Goal: Task Accomplishment & Management: Use online tool/utility

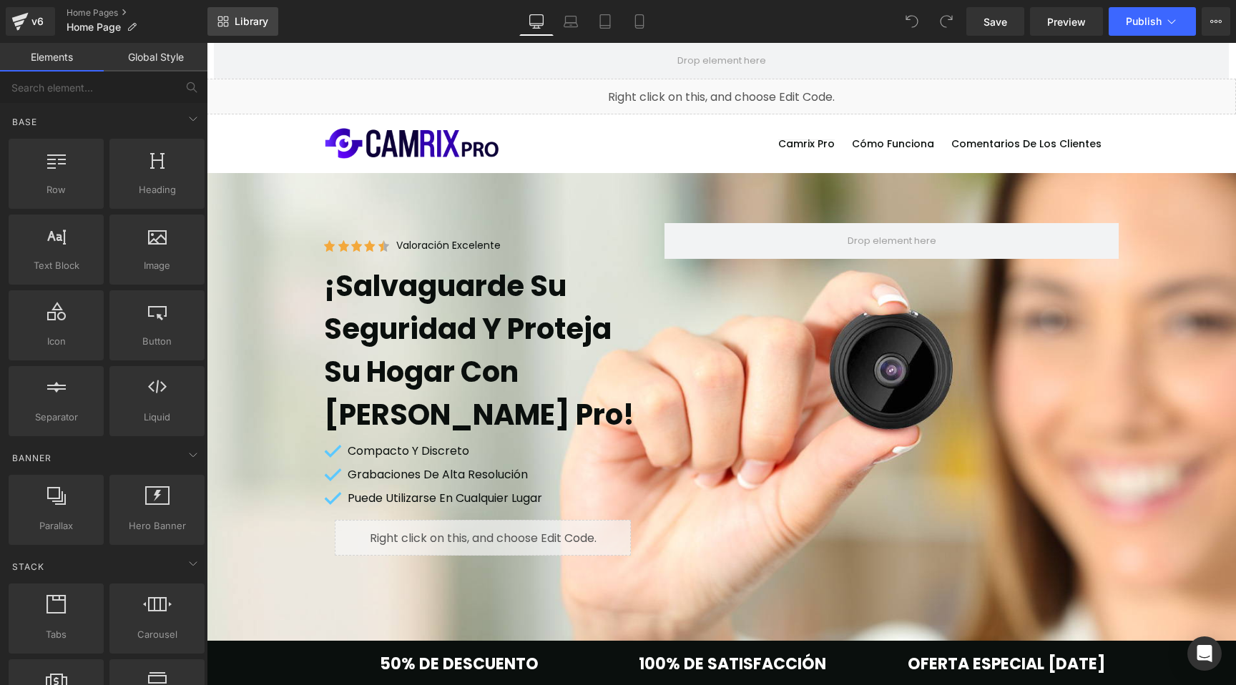
click at [270, 25] on link "Library" at bounding box center [242, 21] width 71 height 29
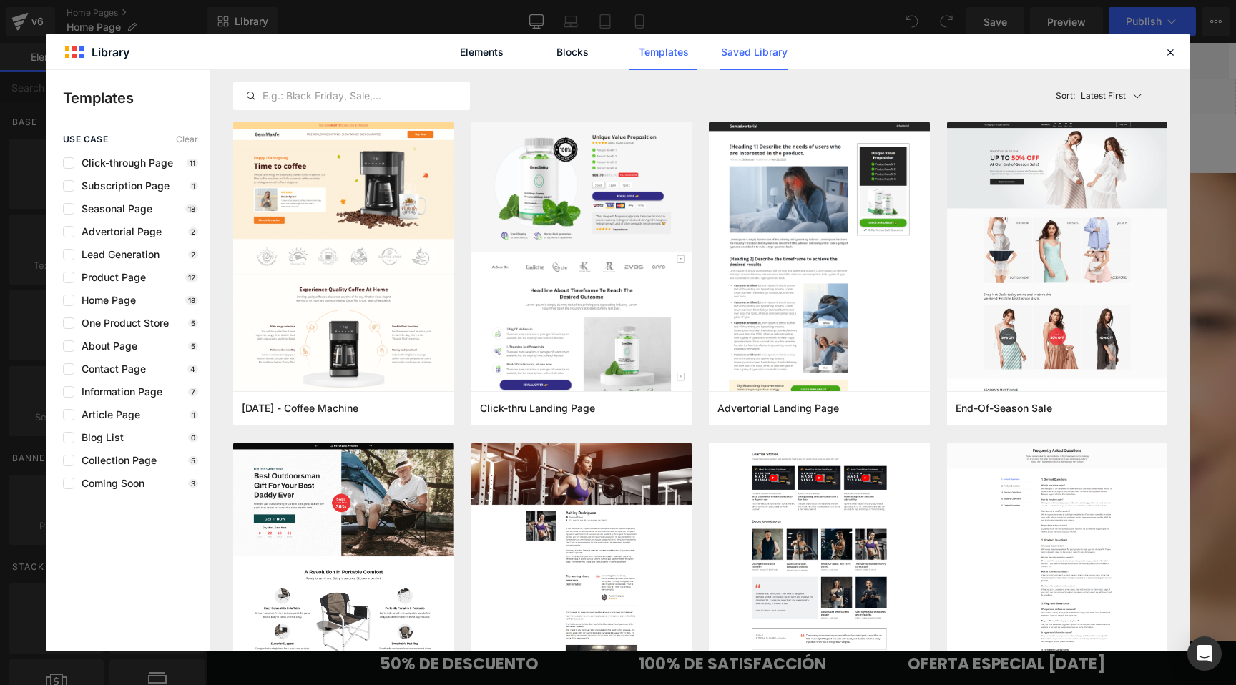
click at [730, 52] on link "Saved Library" at bounding box center [754, 52] width 68 height 36
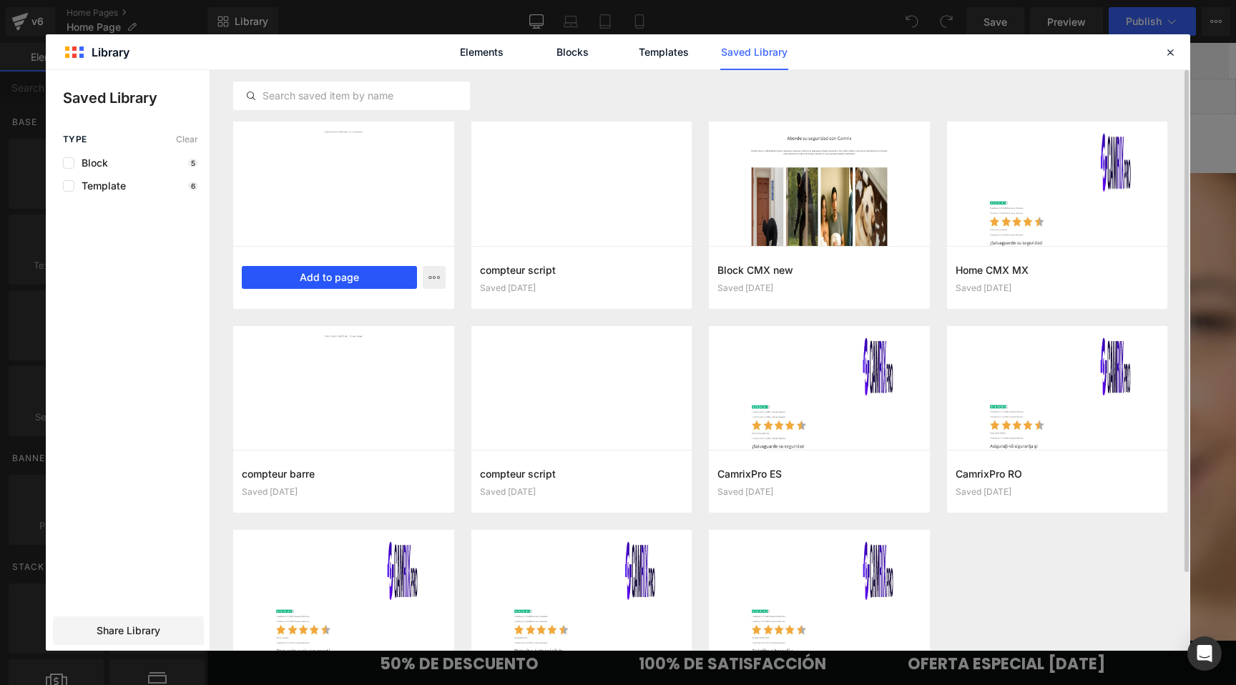
click at [342, 278] on button "Add to page" at bounding box center [329, 277] width 175 height 23
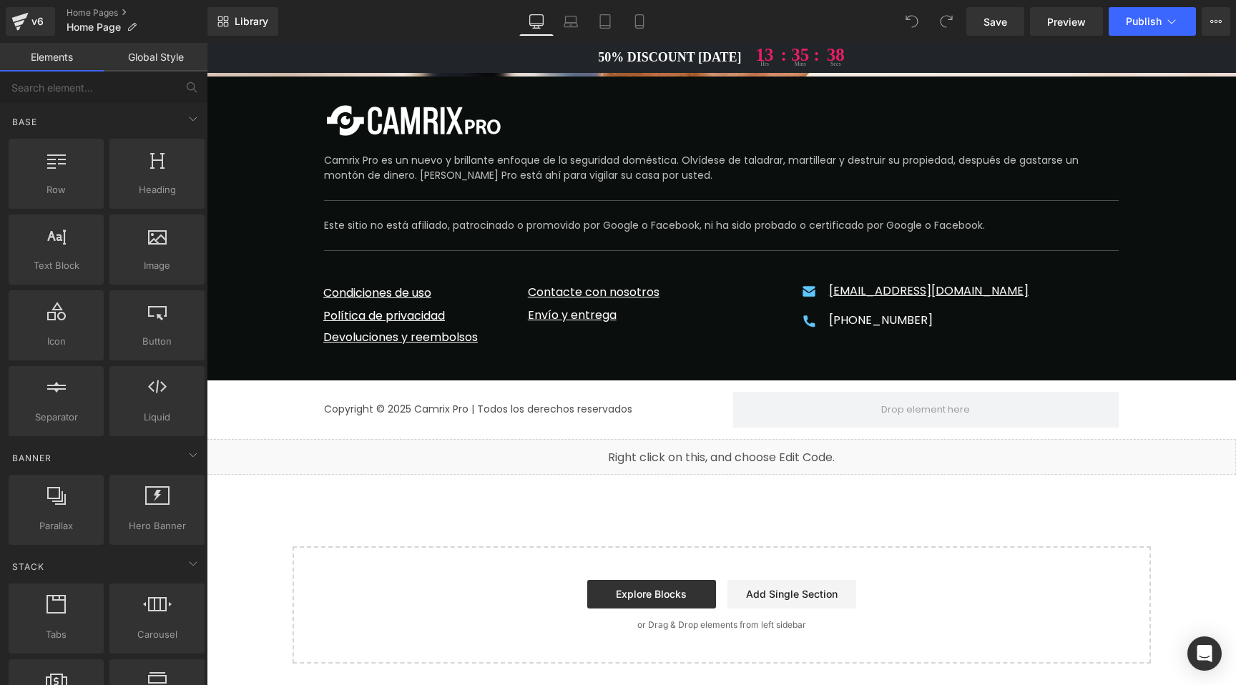
scroll to position [8691, 0]
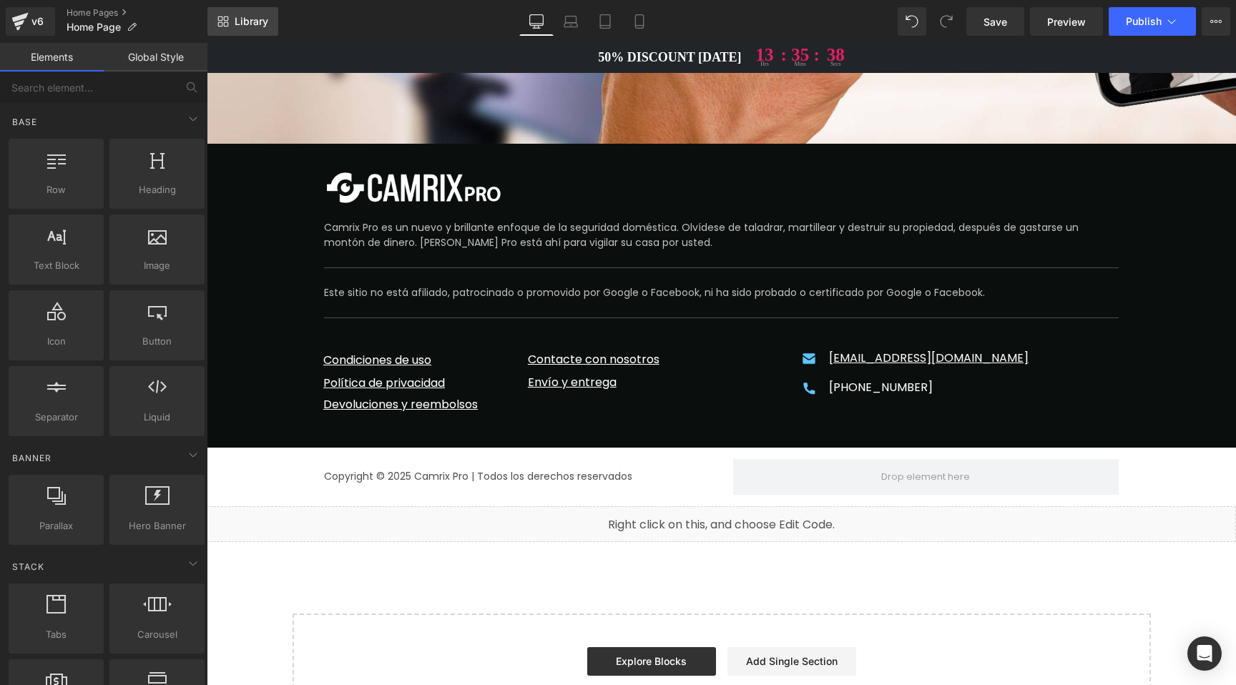
click at [230, 25] on link "Library" at bounding box center [242, 21] width 71 height 29
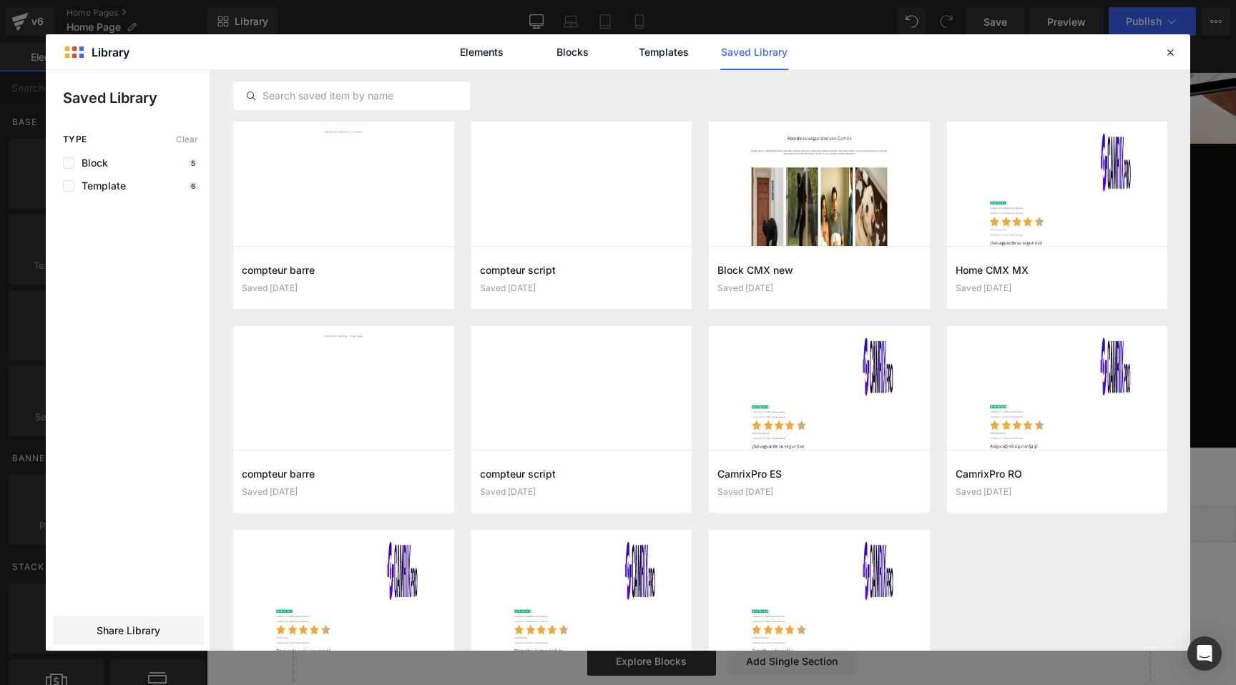
click at [733, 51] on link "Saved Library" at bounding box center [754, 52] width 68 height 36
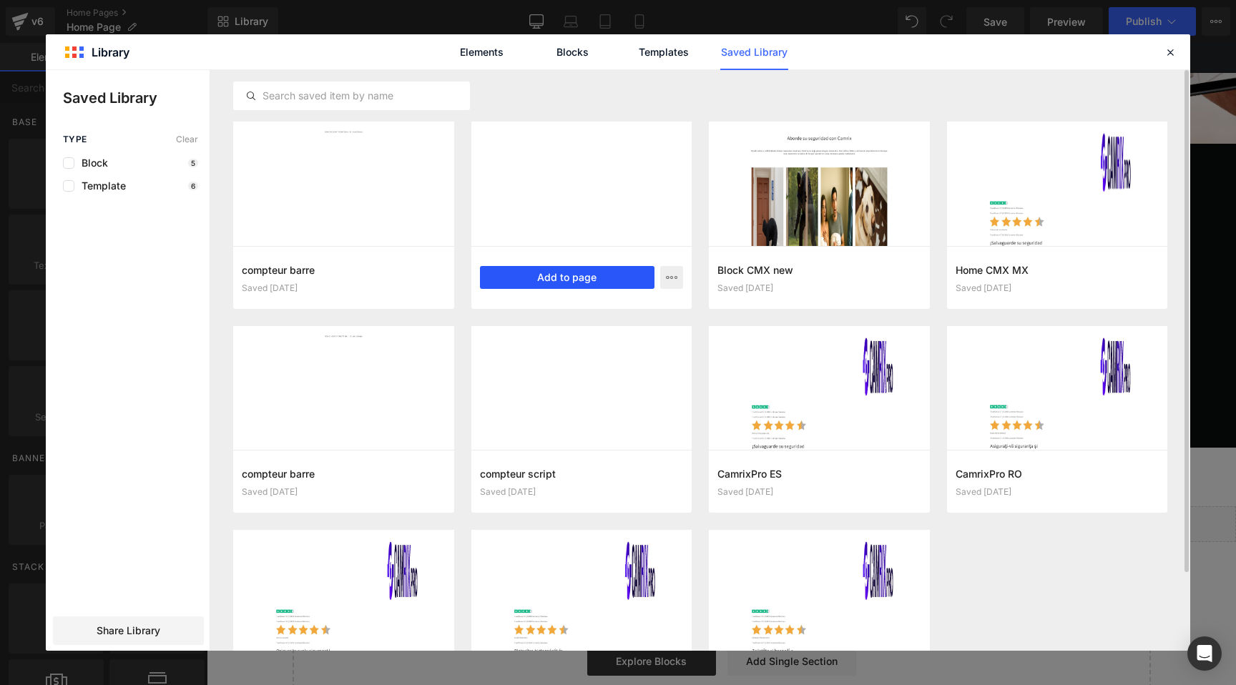
click at [557, 272] on button "Add to page" at bounding box center [567, 277] width 175 height 23
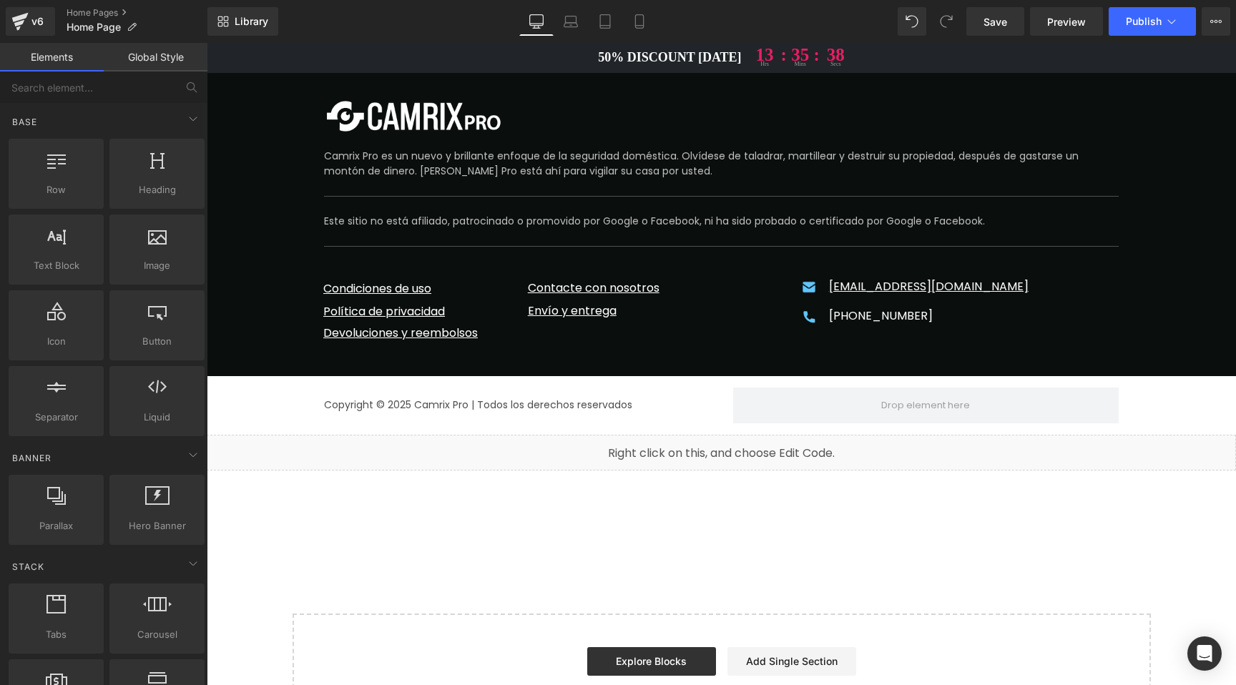
scroll to position [8727, 0]
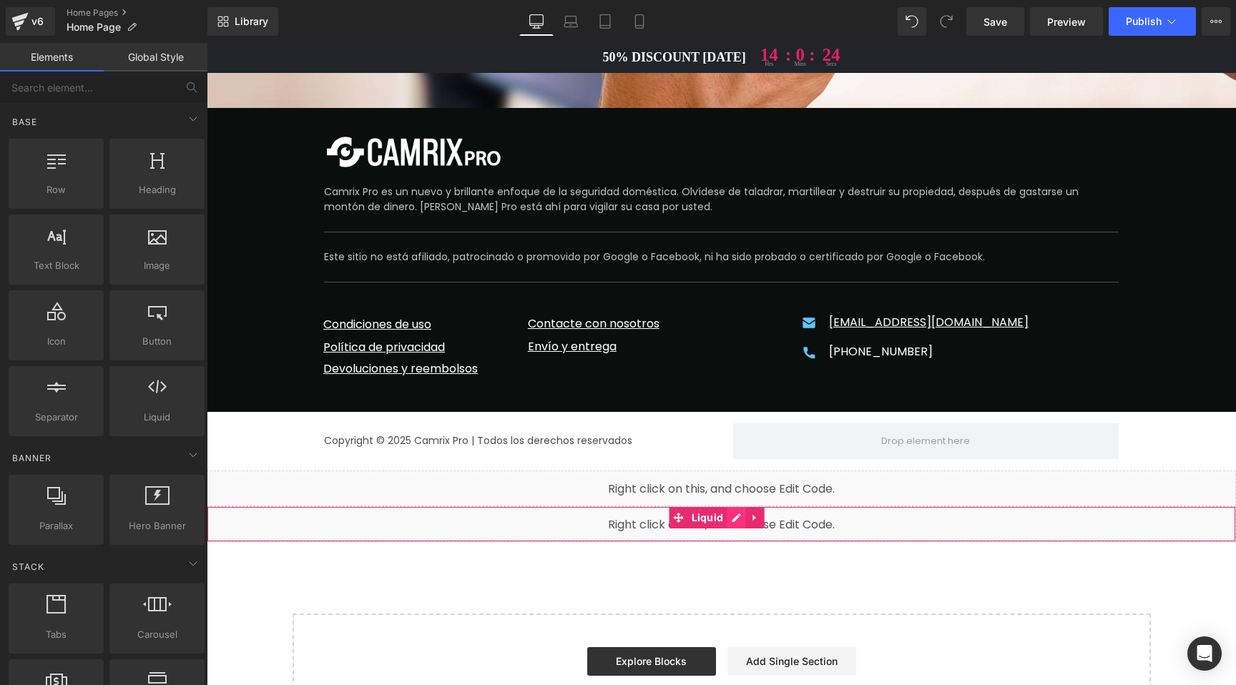
click at [739, 506] on div "Liquid" at bounding box center [721, 524] width 1029 height 36
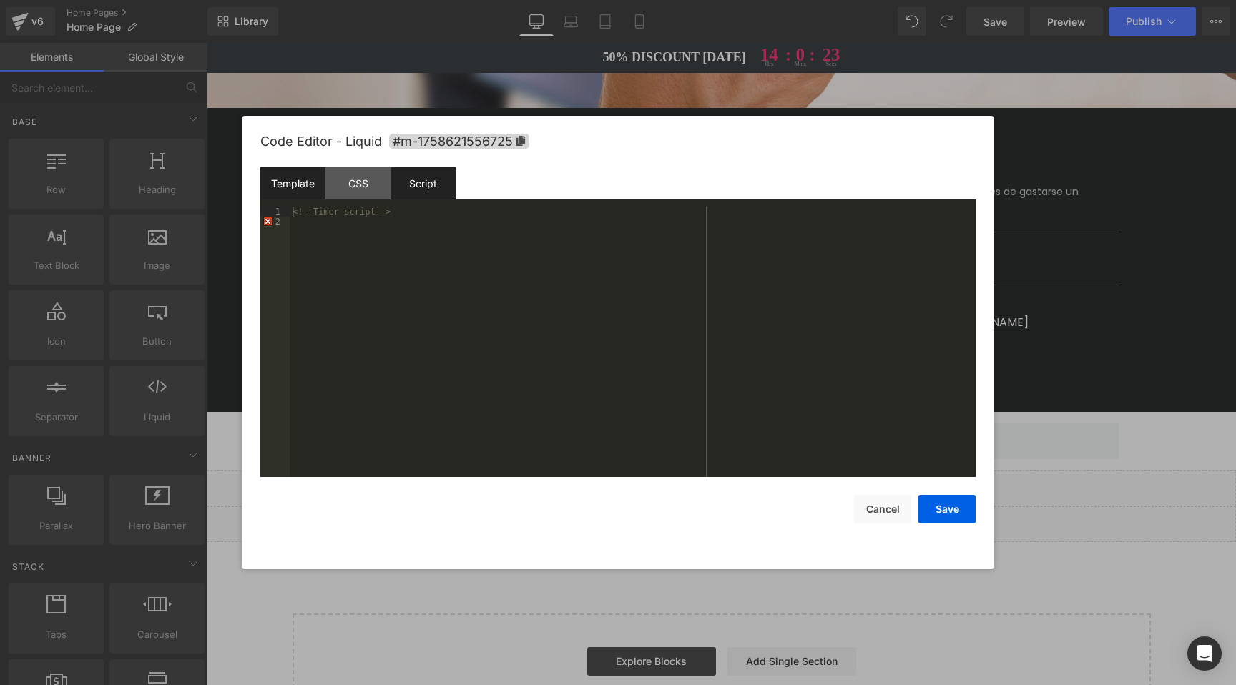
click at [443, 185] on div "Script" at bounding box center [423, 183] width 65 height 32
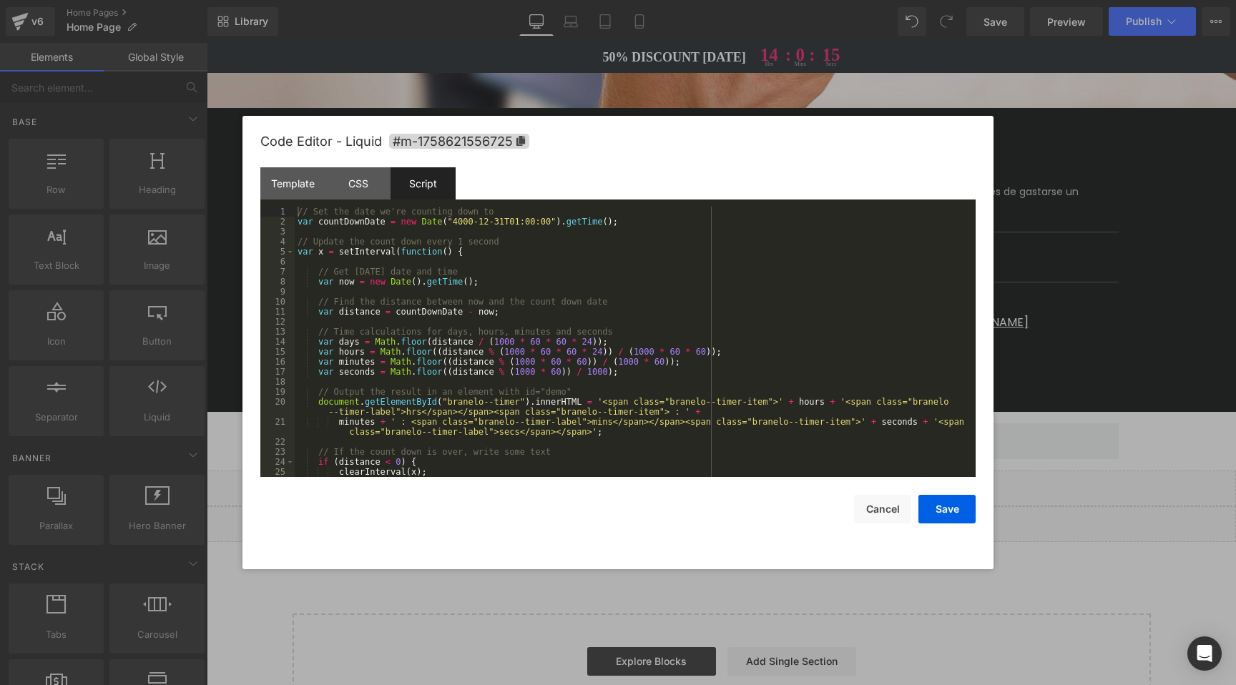
click at [513, 435] on div "// Set the date we're counting down to var countDownDate = new Date ( "4000-12-…" at bounding box center [632, 352] width 675 height 290
click at [420, 415] on div "// Set the date we're counting down to var countDownDate = new Date ( "4000-12-…" at bounding box center [632, 352] width 675 height 290
click at [518, 433] on div "// Set the date we're counting down to var countDownDate = new Date ( "4000-12-…" at bounding box center [632, 352] width 675 height 290
click at [939, 508] on button "Save" at bounding box center [946, 509] width 57 height 29
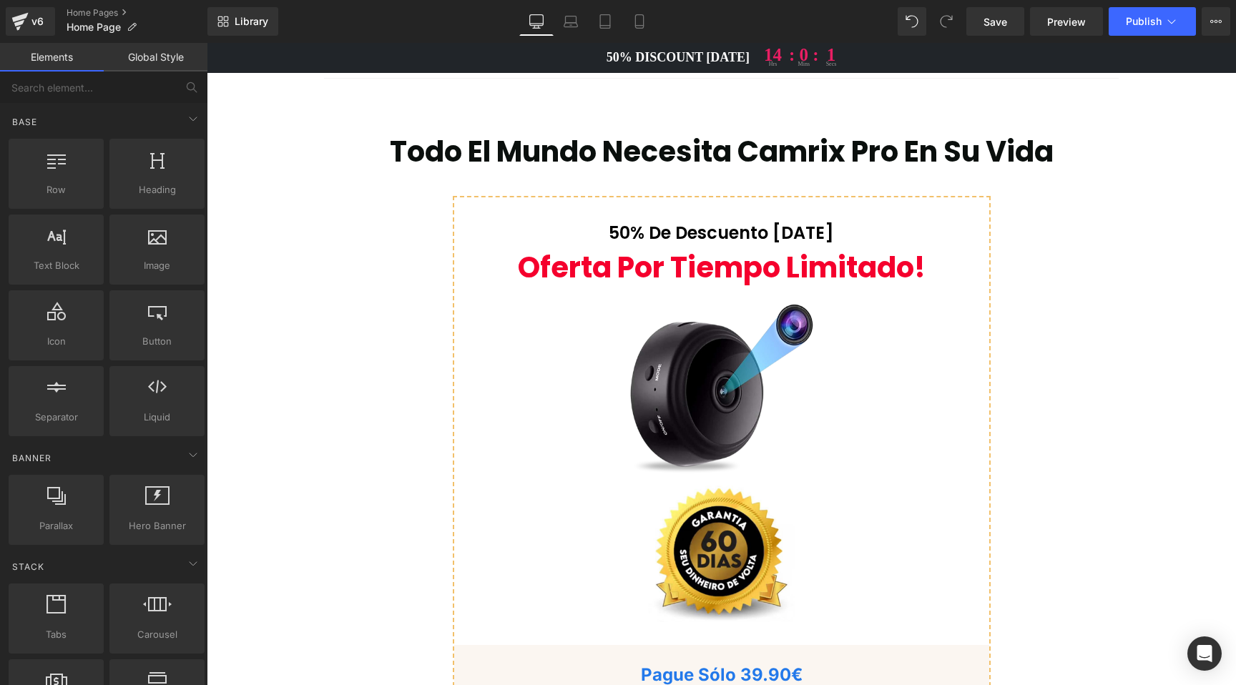
scroll to position [6554, 0]
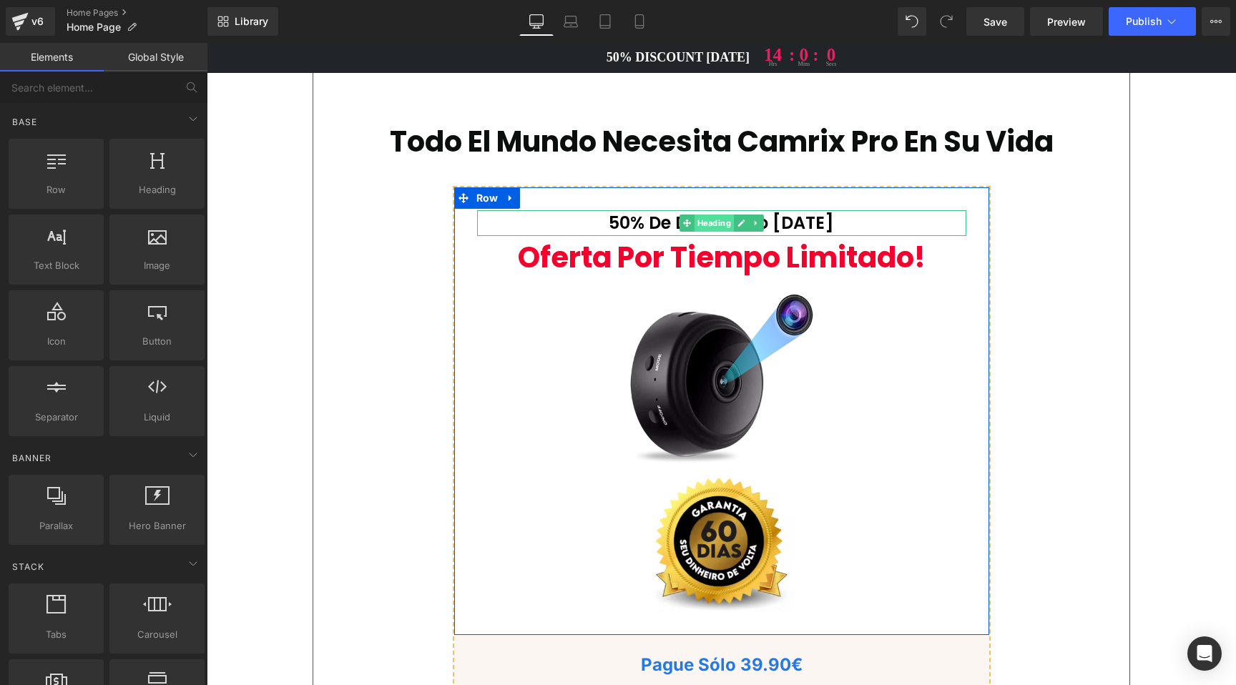
click at [698, 215] on span "Heading" at bounding box center [713, 223] width 39 height 17
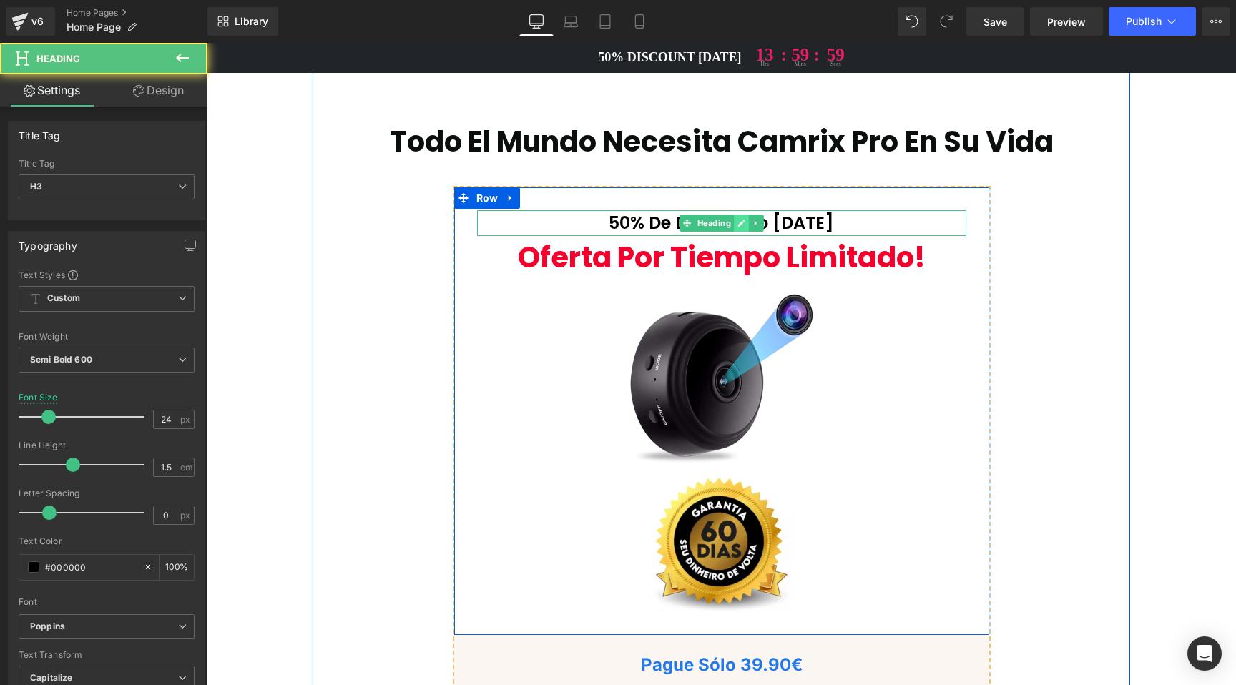
click at [737, 220] on icon at bounding box center [740, 223] width 7 height 7
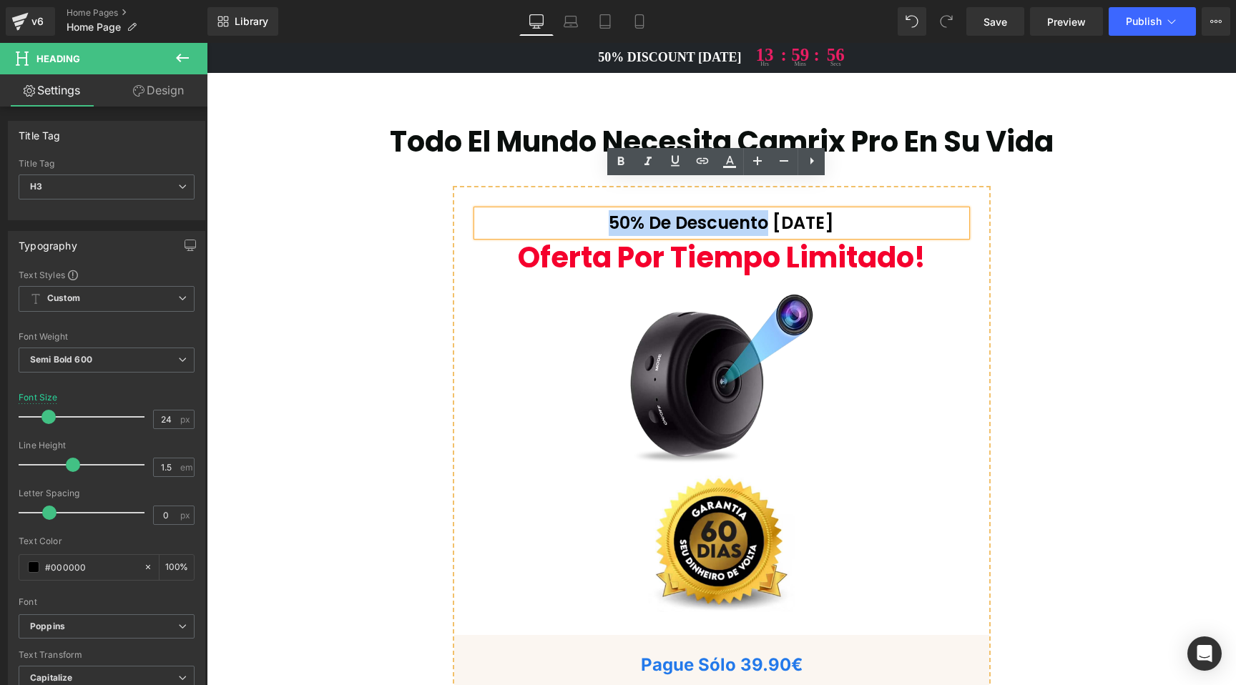
drag, startPoint x: 775, startPoint y: 193, endPoint x: 627, endPoint y: 195, distance: 148.1
click at [612, 210] on h3 "50% de descuento [DATE]" at bounding box center [721, 223] width 489 height 26
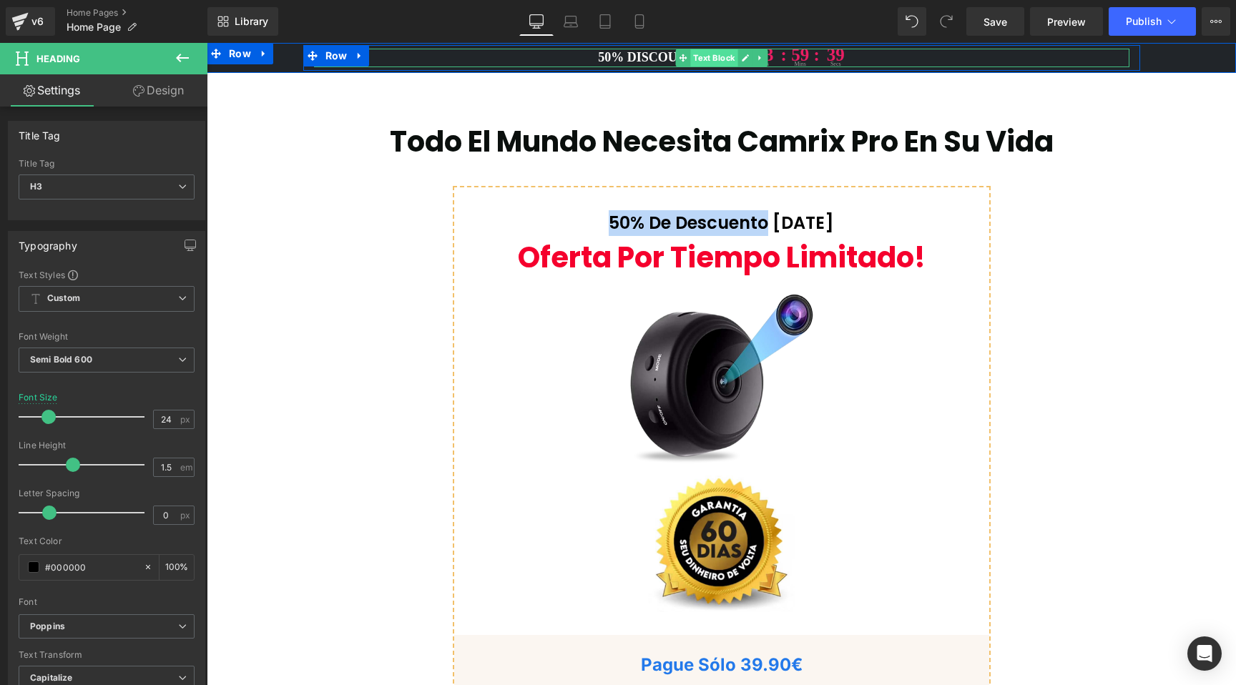
click at [684, 55] on span at bounding box center [682, 57] width 15 height 17
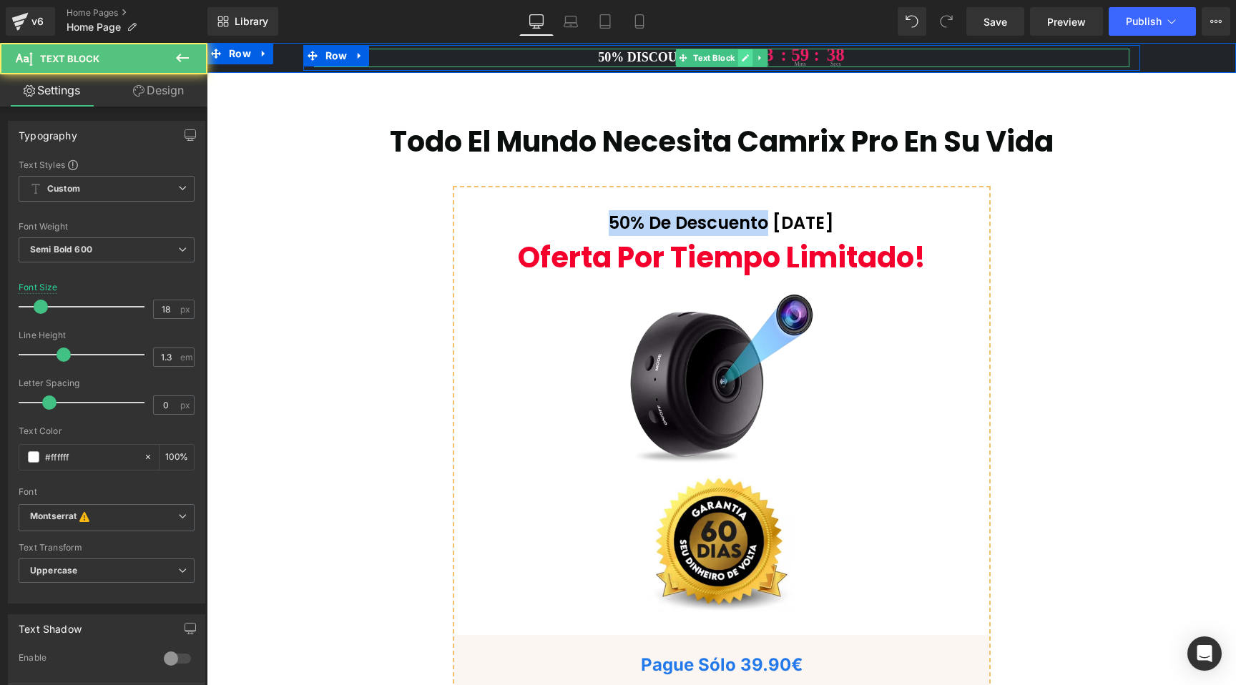
click at [737, 60] on link at bounding box center [744, 57] width 15 height 17
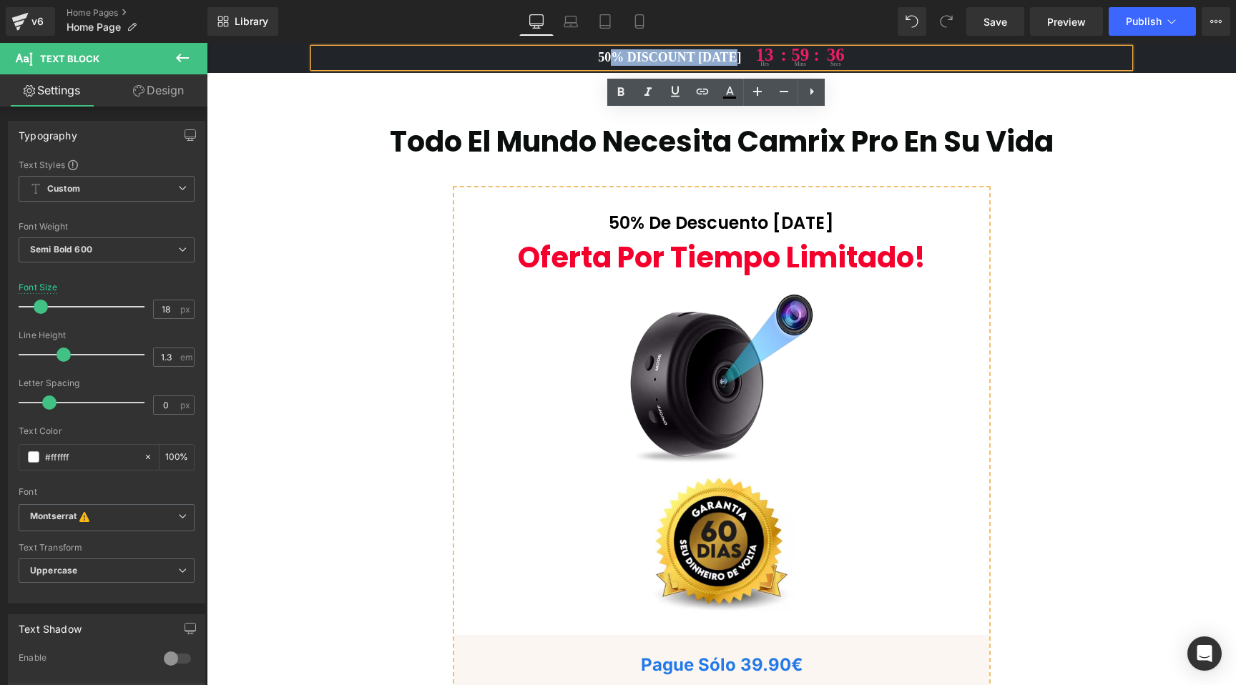
drag, startPoint x: 718, startPoint y: 58, endPoint x: 609, endPoint y: 56, distance: 108.7
click at [609, 56] on p "50% DISCOUNT [DATE] 13 hrs : 59 : mins 36 secs" at bounding box center [721, 58] width 815 height 19
paste div
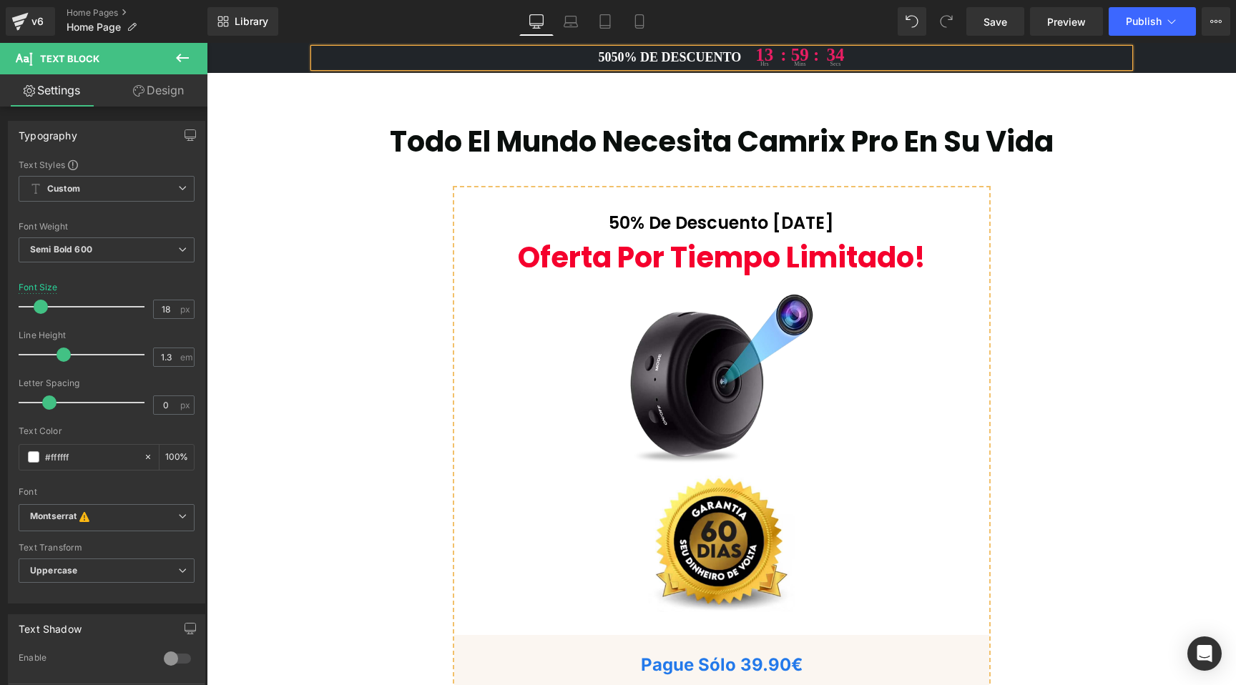
click at [609, 61] on p "5050% DE DESCUENTO 13 hrs : 59 : mins 34 secs" at bounding box center [721, 58] width 815 height 19
click at [636, 59] on p "50% DE DESCUENTO 13 hrs : 59 : mins 31 secs" at bounding box center [721, 58] width 815 height 19
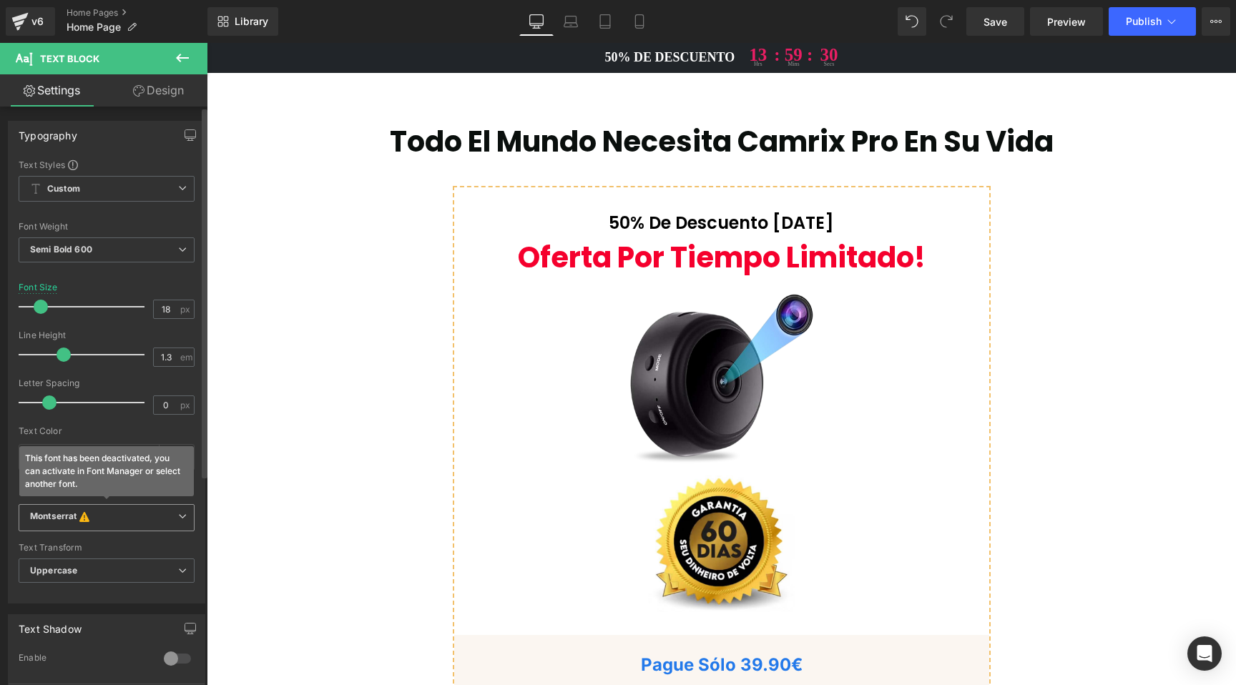
click at [86, 519] on icon at bounding box center [84, 516] width 10 height 11
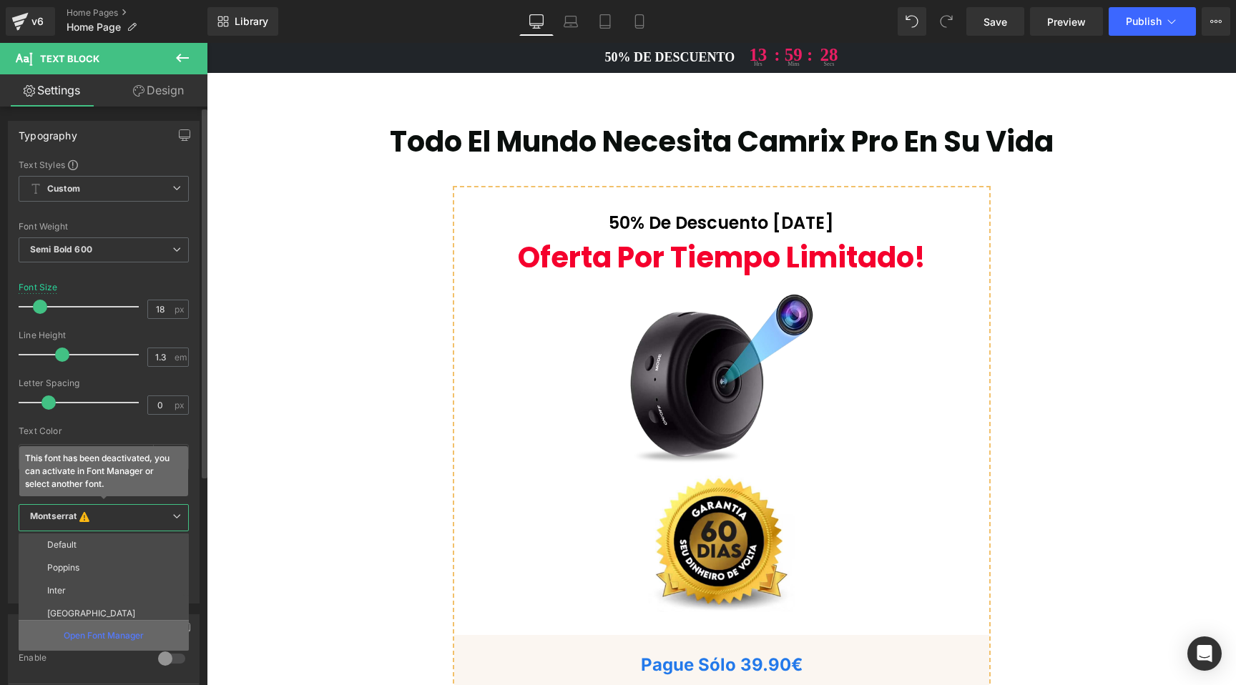
click at [98, 634] on p "Open Font Manager" at bounding box center [104, 635] width 80 height 13
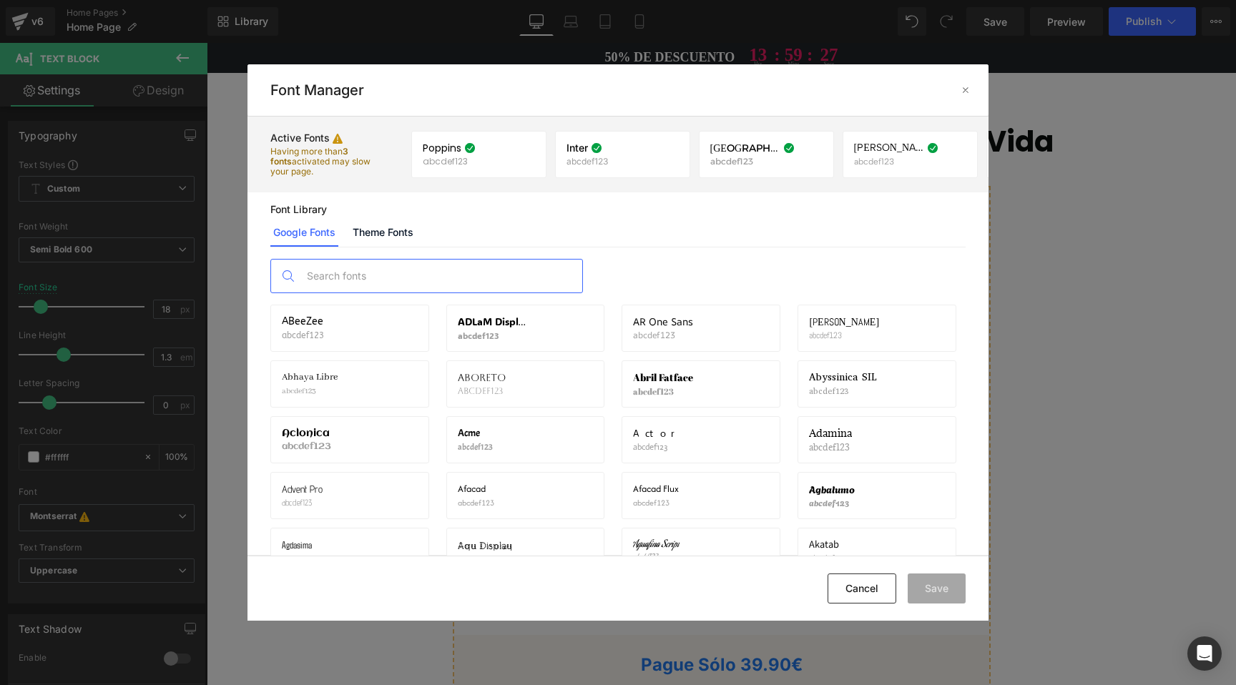
click at [368, 265] on input "text" at bounding box center [441, 276] width 283 height 33
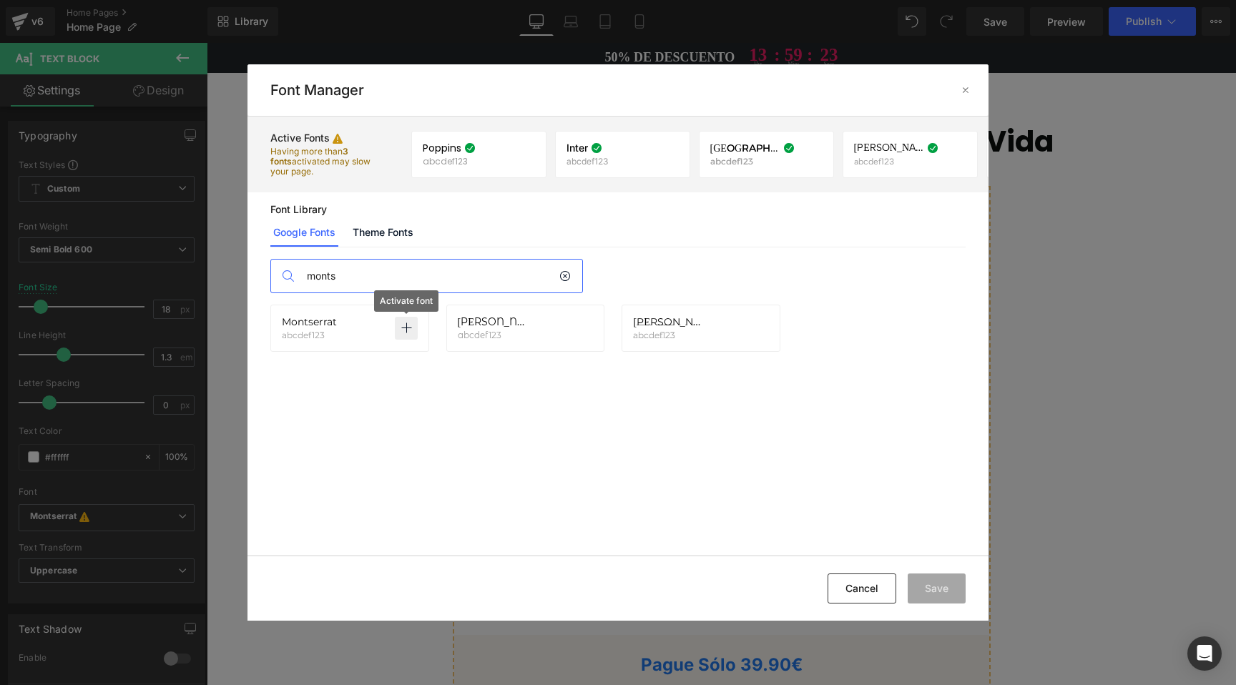
type input "monts"
click at [409, 332] on icon at bounding box center [406, 328] width 11 height 11
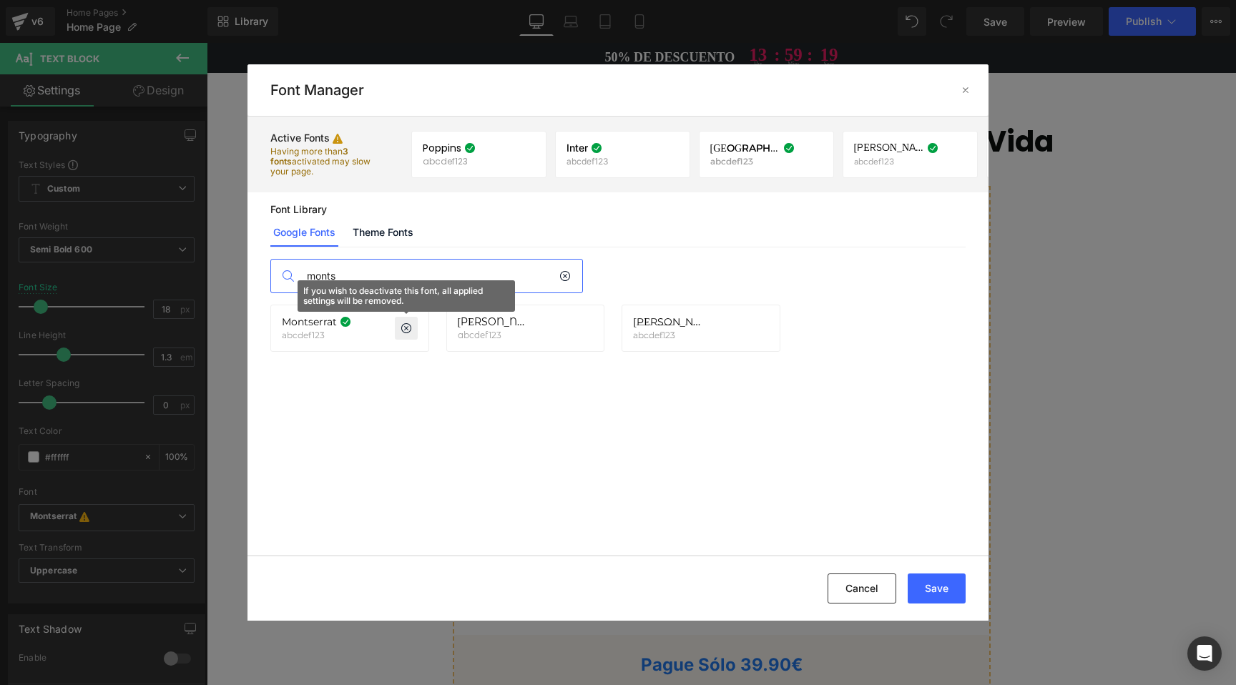
click at [367, 333] on div "Montserrat abcdef123 If you wish to deactivate this font, all applied settings …" at bounding box center [350, 328] width 136 height 24
click at [944, 592] on button "Save" at bounding box center [937, 589] width 58 height 30
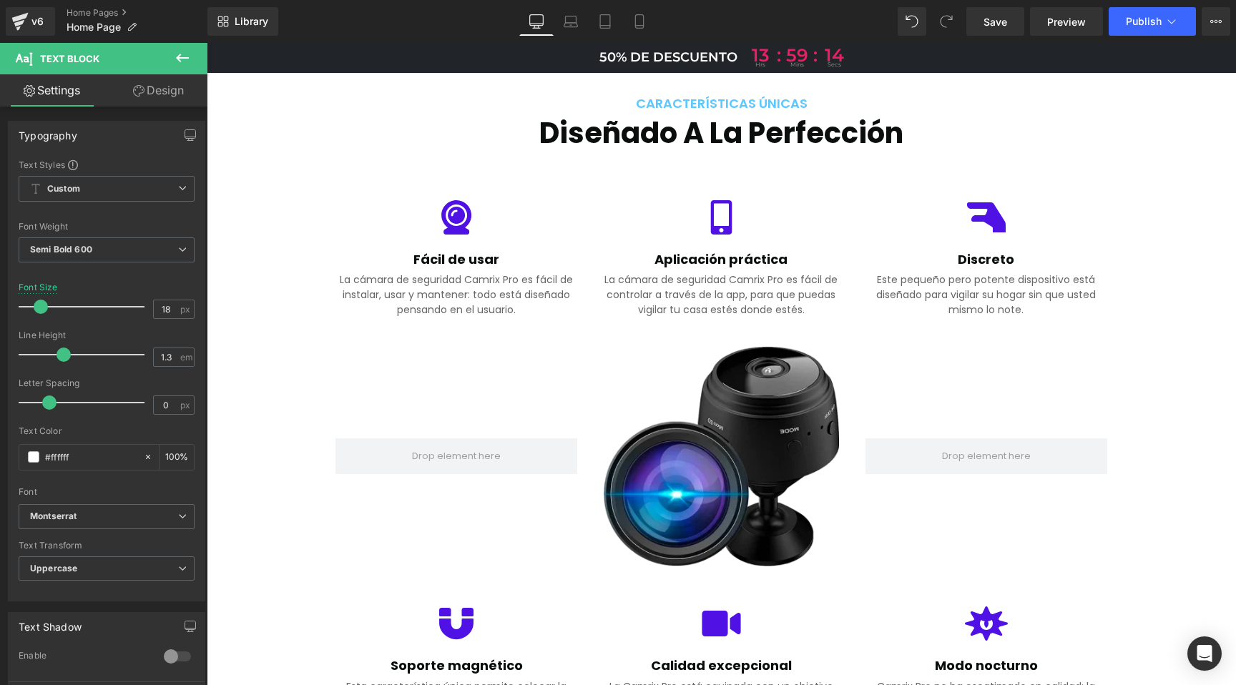
scroll to position [0, 0]
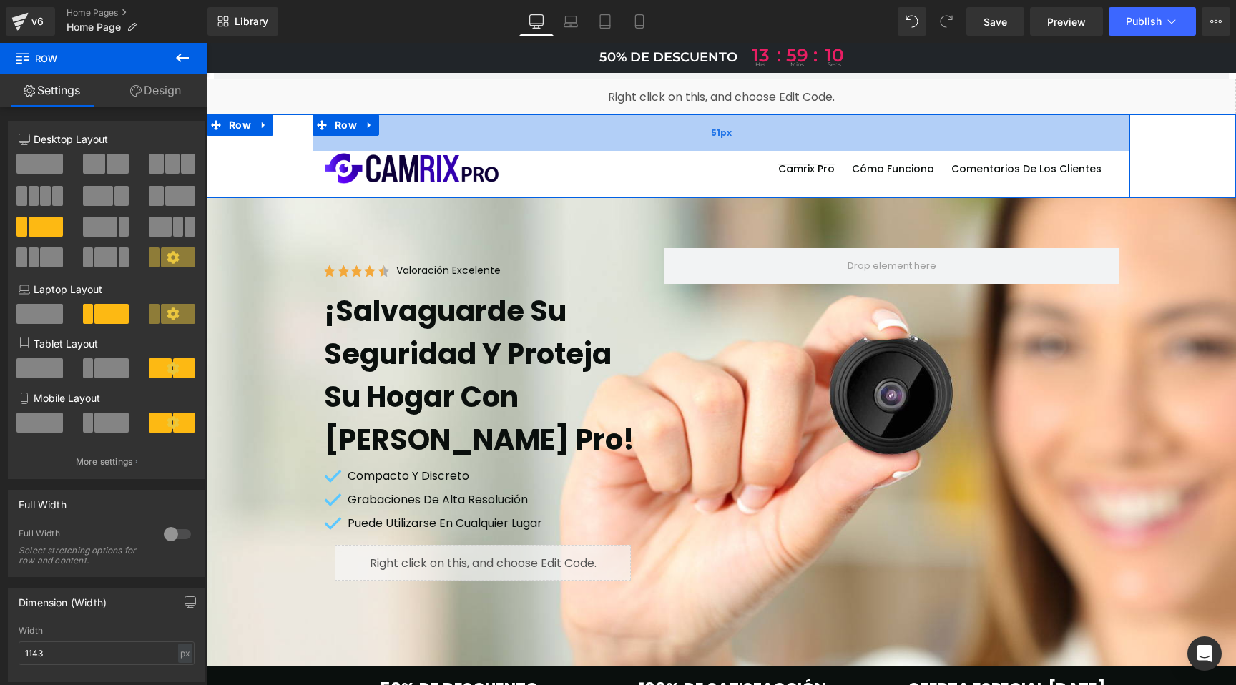
drag, startPoint x: 406, startPoint y: 116, endPoint x: 406, endPoint y: 141, distance: 25.0
click at [406, 141] on div "51px" at bounding box center [722, 132] width 818 height 36
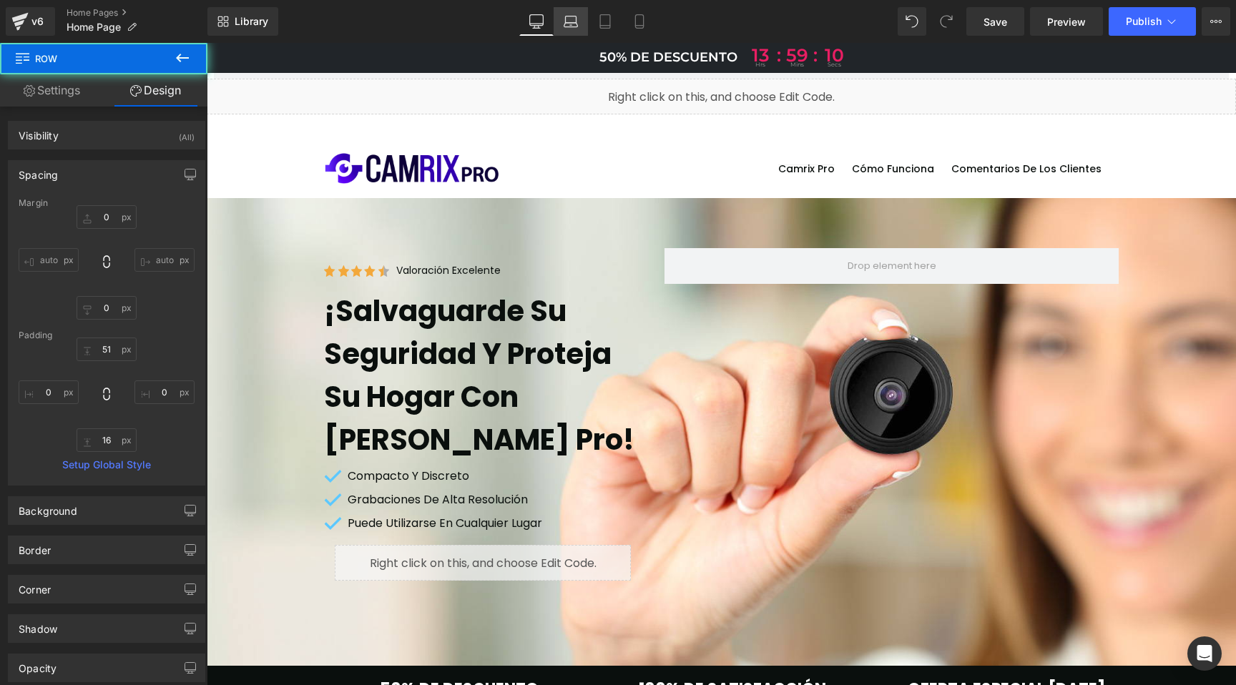
click at [563, 23] on link "Laptop" at bounding box center [571, 21] width 34 height 29
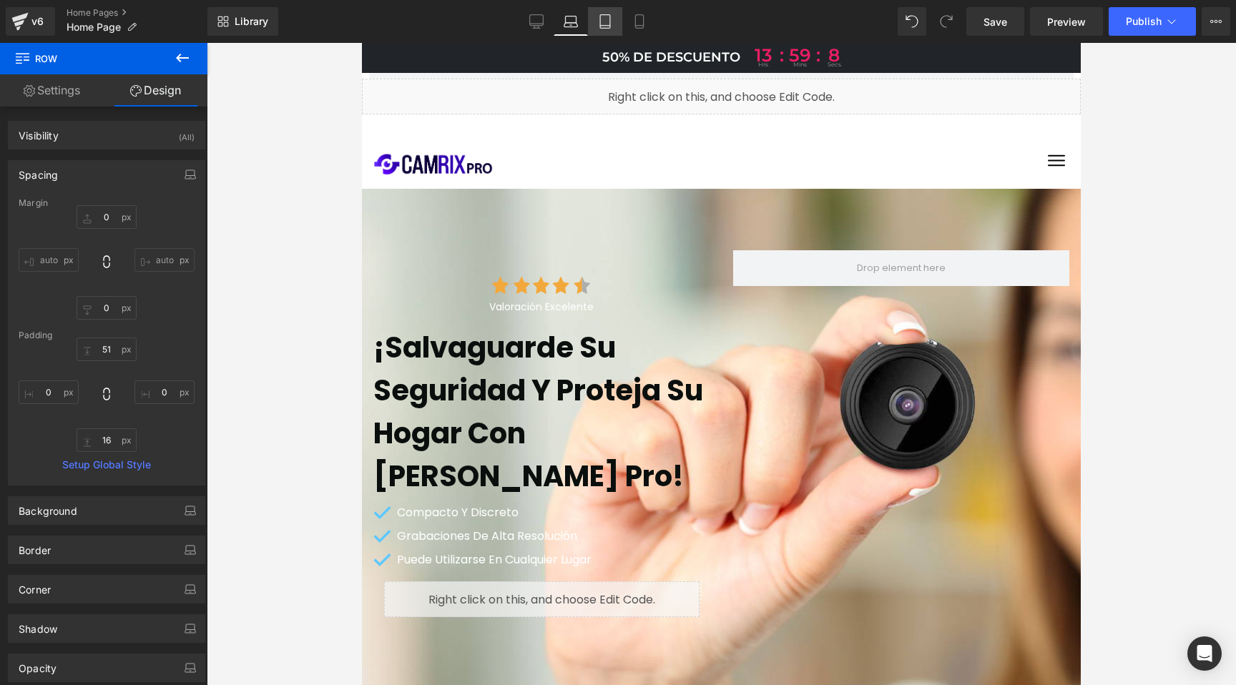
click at [607, 21] on icon at bounding box center [605, 21] width 14 height 14
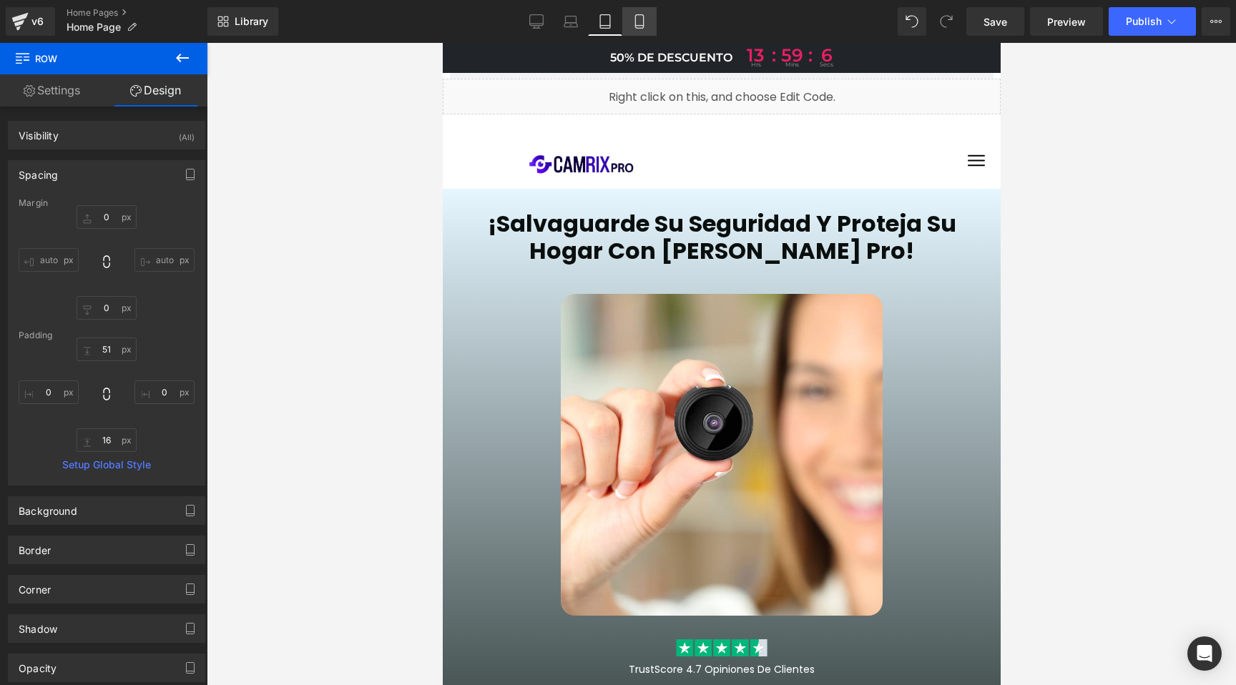
click at [634, 19] on icon at bounding box center [639, 21] width 14 height 14
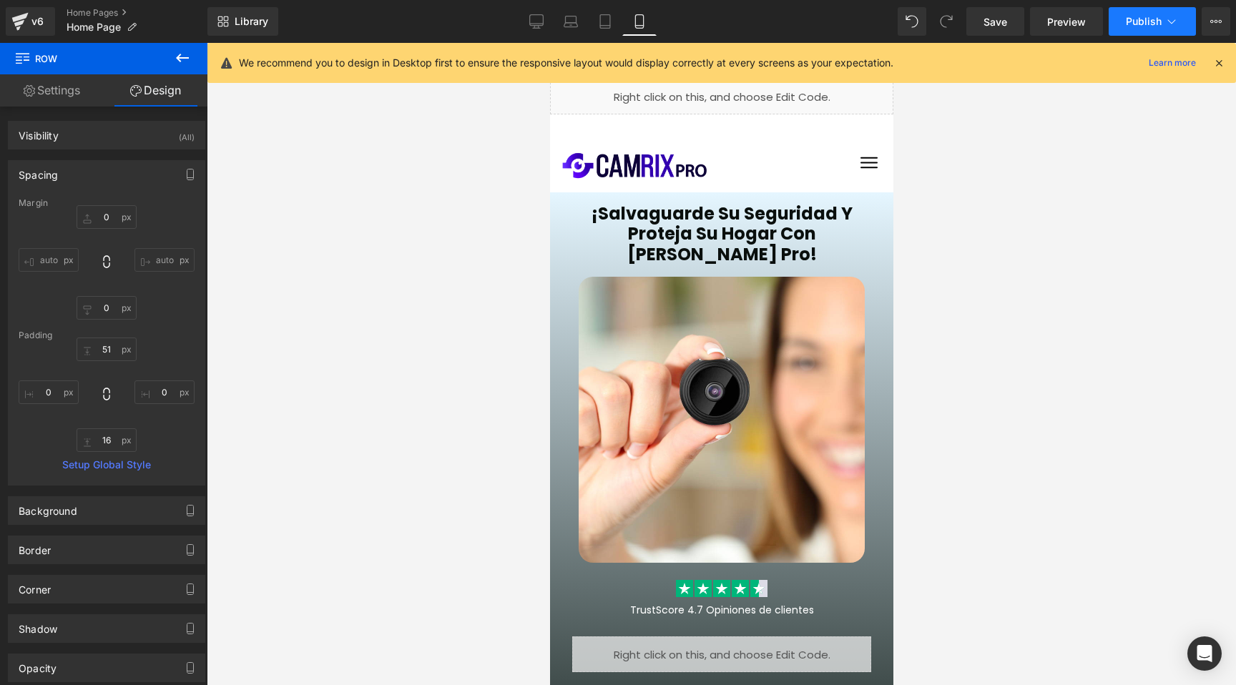
click at [1166, 16] on icon at bounding box center [1172, 21] width 14 height 14
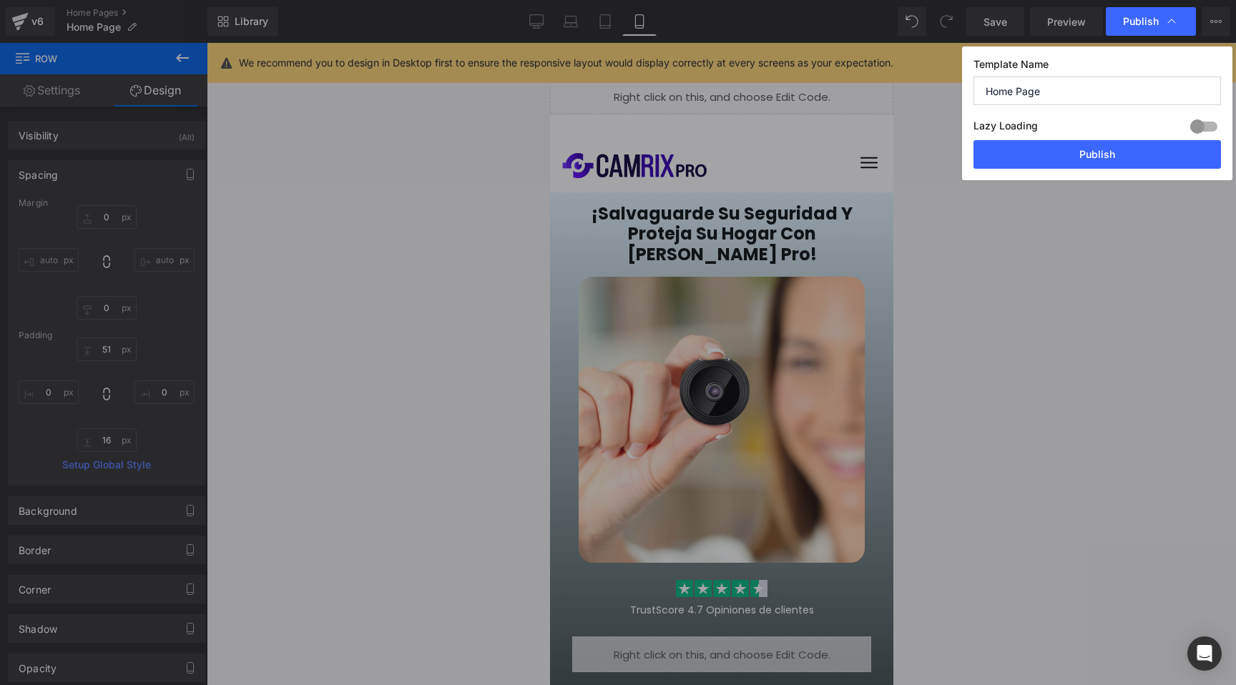
click at [1099, 158] on button "Publish" at bounding box center [1097, 154] width 247 height 29
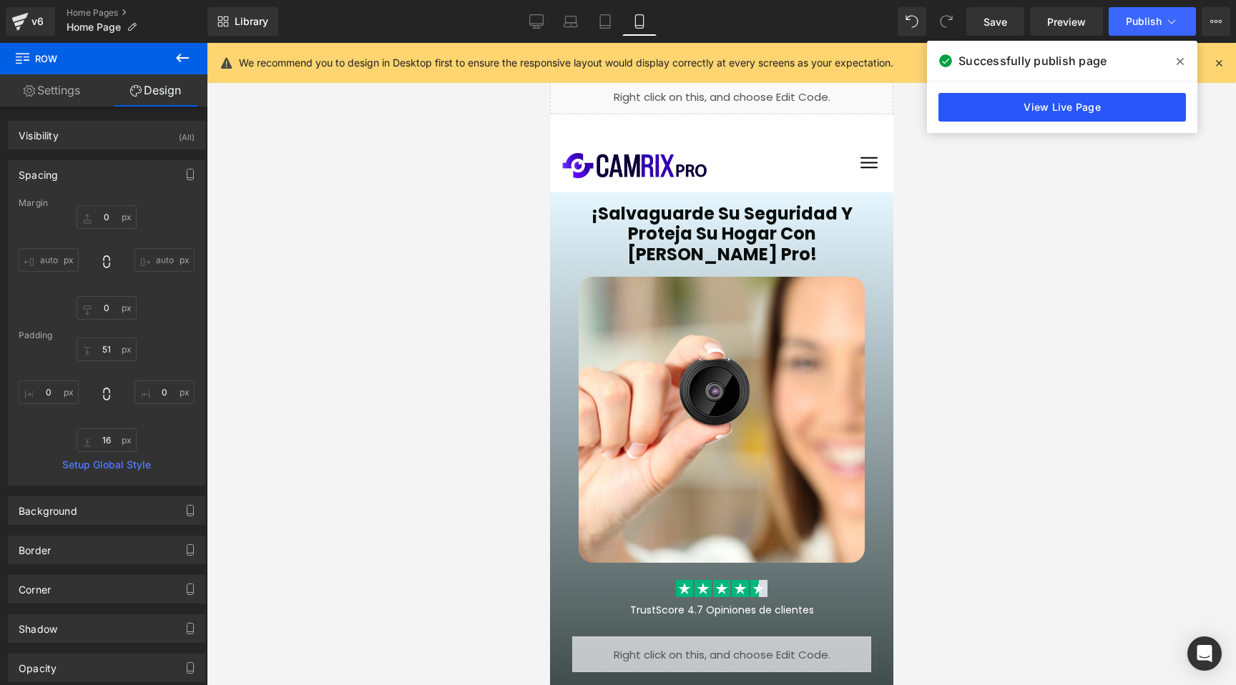
click at [1049, 112] on link "View Live Page" at bounding box center [1061, 107] width 247 height 29
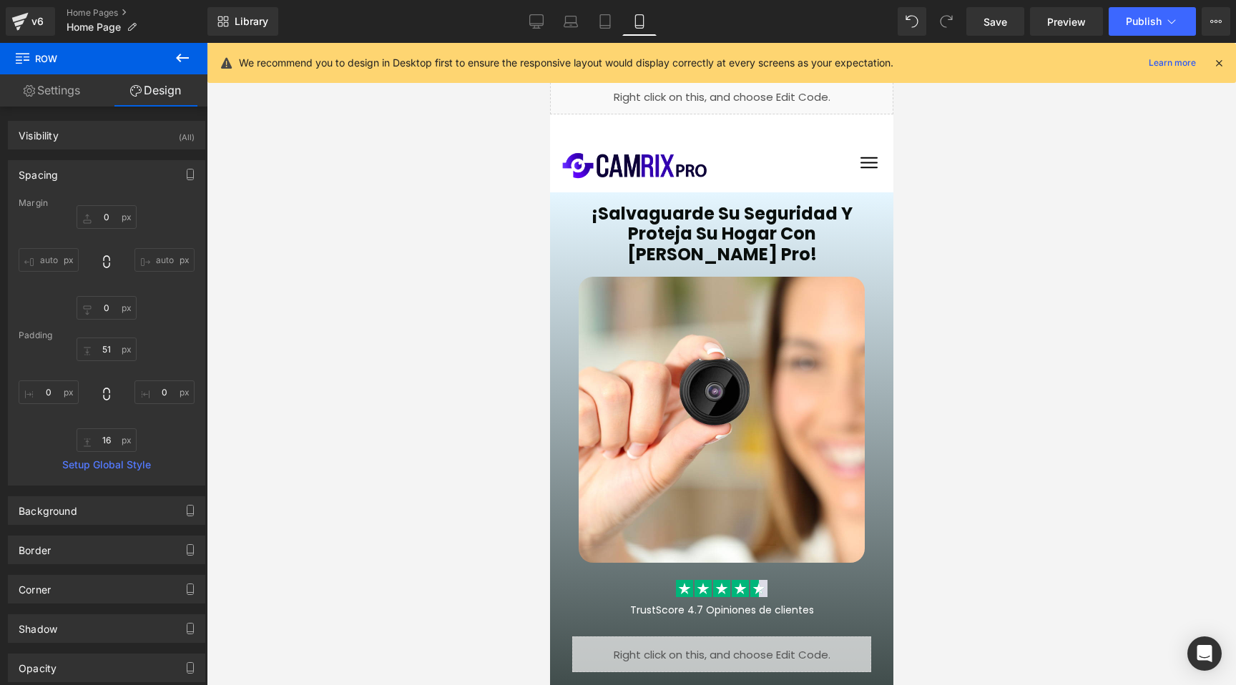
click at [1220, 62] on icon at bounding box center [1218, 63] width 13 height 13
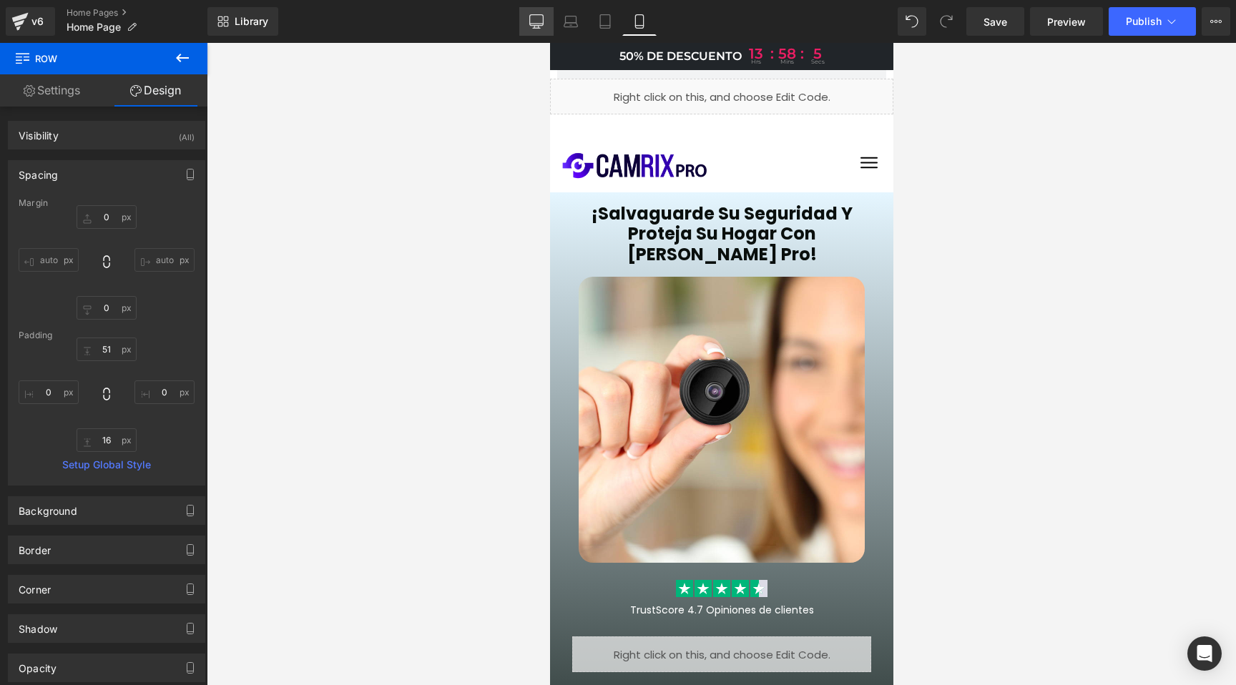
click at [529, 18] on icon at bounding box center [536, 21] width 14 height 14
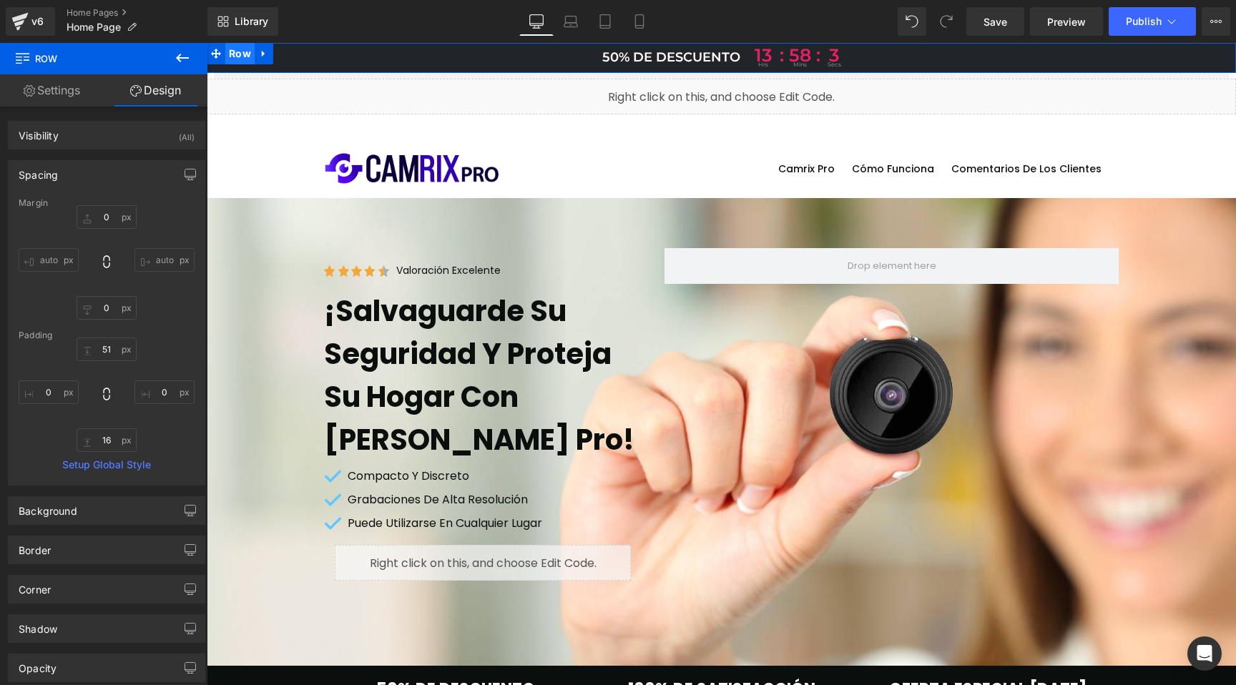
click at [238, 54] on span "Row" at bounding box center [239, 53] width 29 height 21
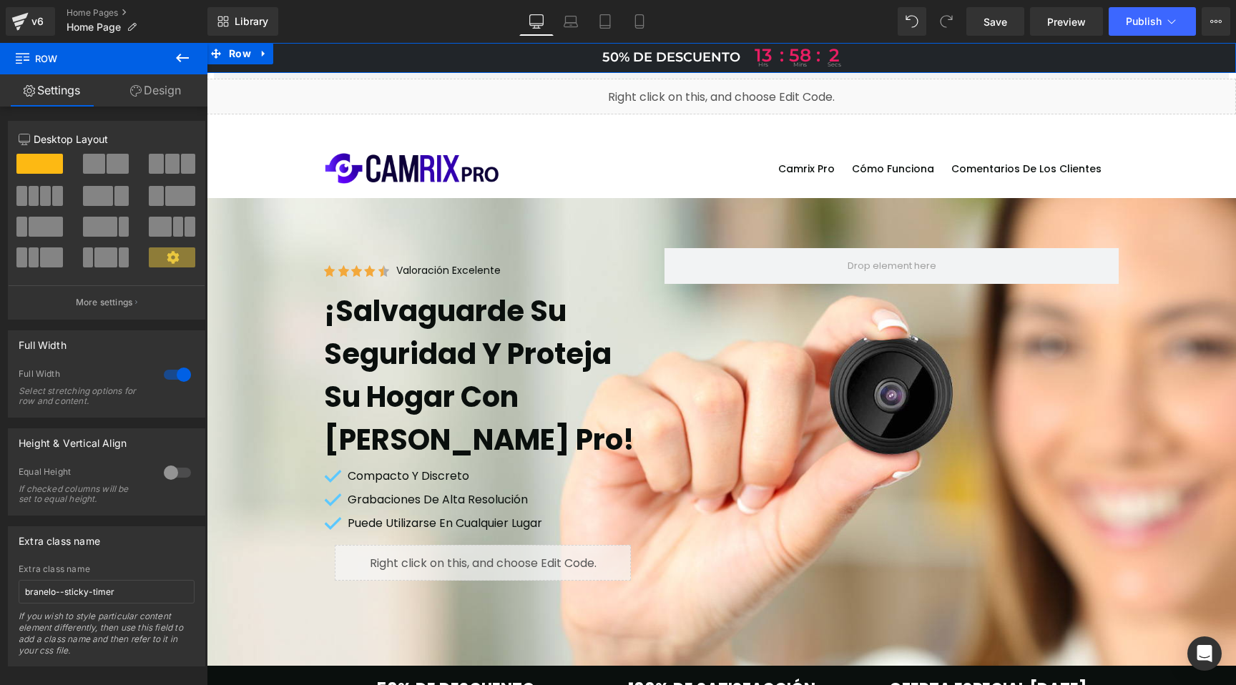
click at [165, 89] on link "Design" at bounding box center [156, 90] width 104 height 32
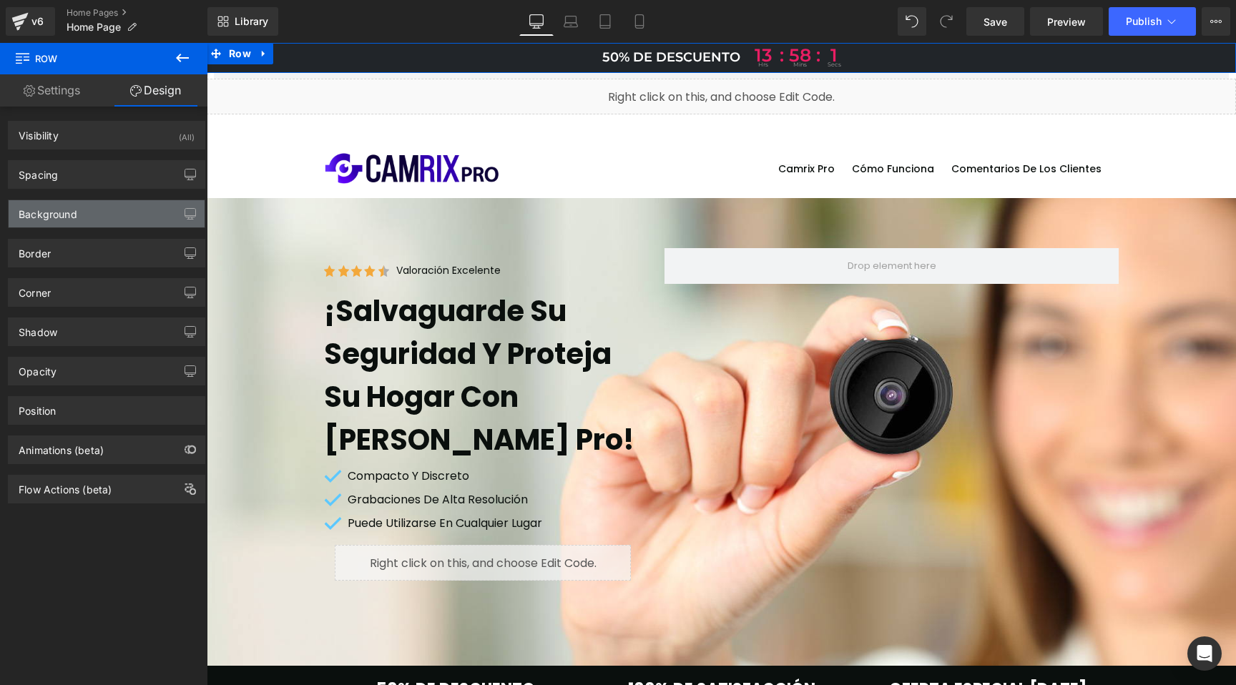
click at [80, 220] on div "Background" at bounding box center [107, 213] width 196 height 27
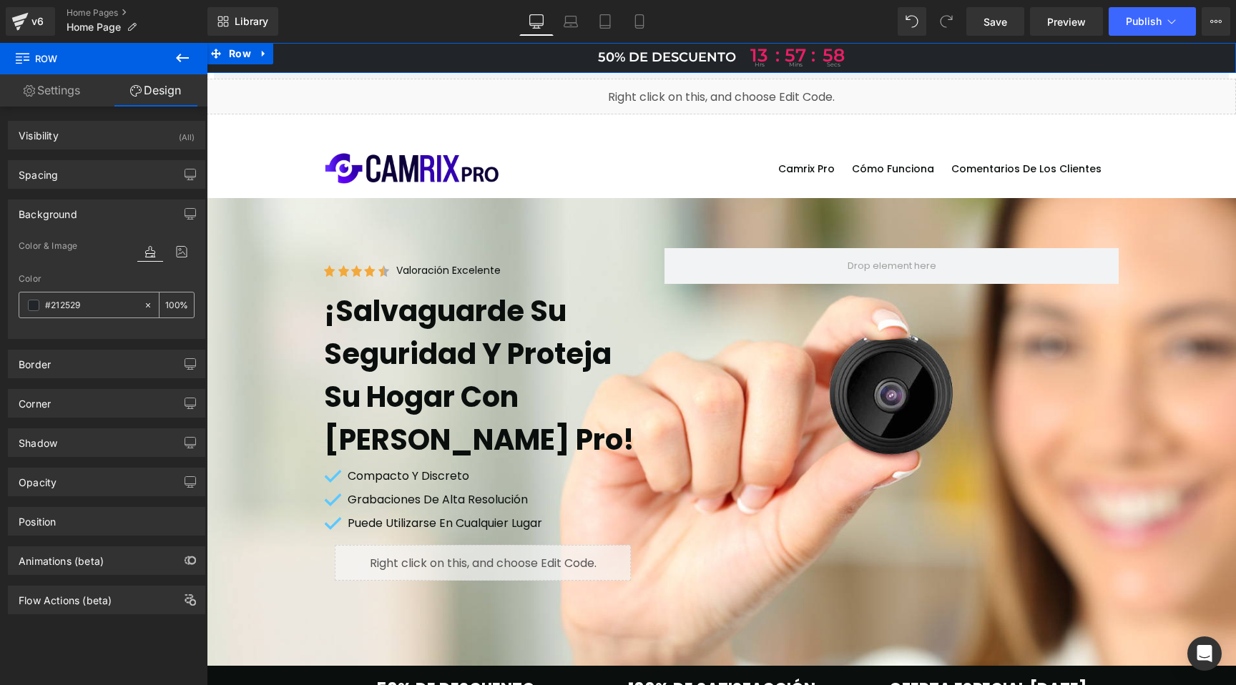
click at [59, 305] on input "#212529" at bounding box center [91, 306] width 92 height 16
click at [34, 305] on span at bounding box center [33, 305] width 11 height 11
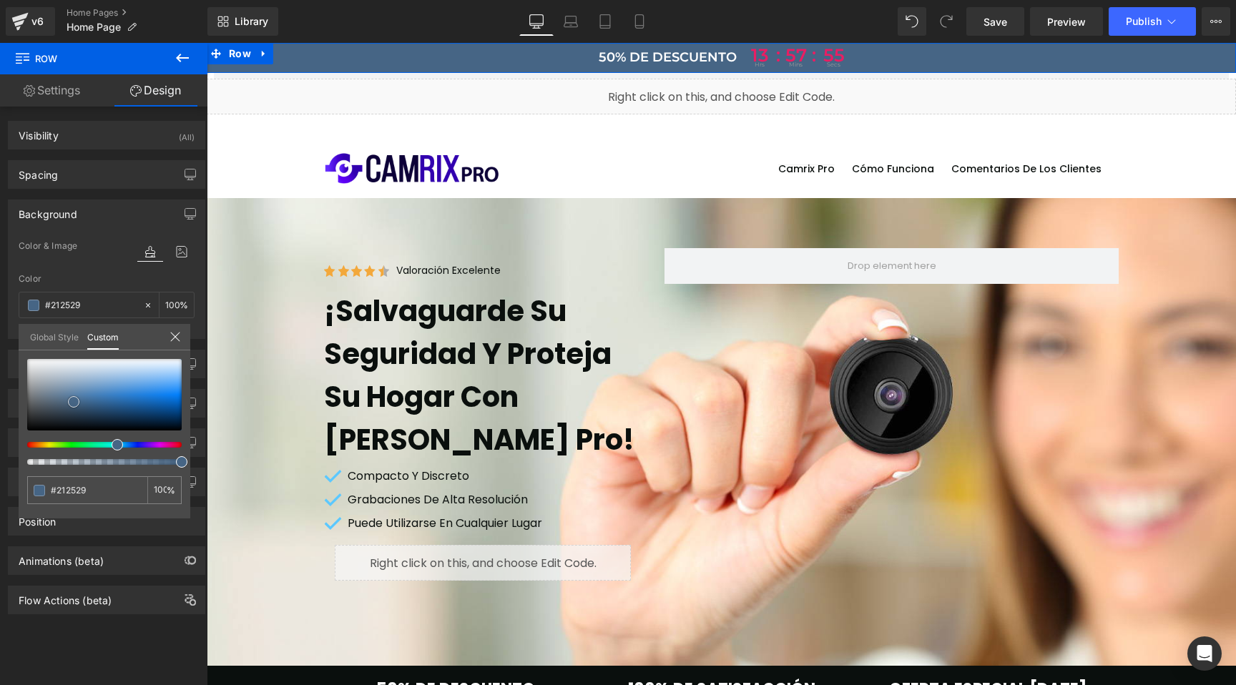
click at [74, 402] on div at bounding box center [104, 395] width 155 height 72
click at [89, 416] on div at bounding box center [104, 395] width 155 height 72
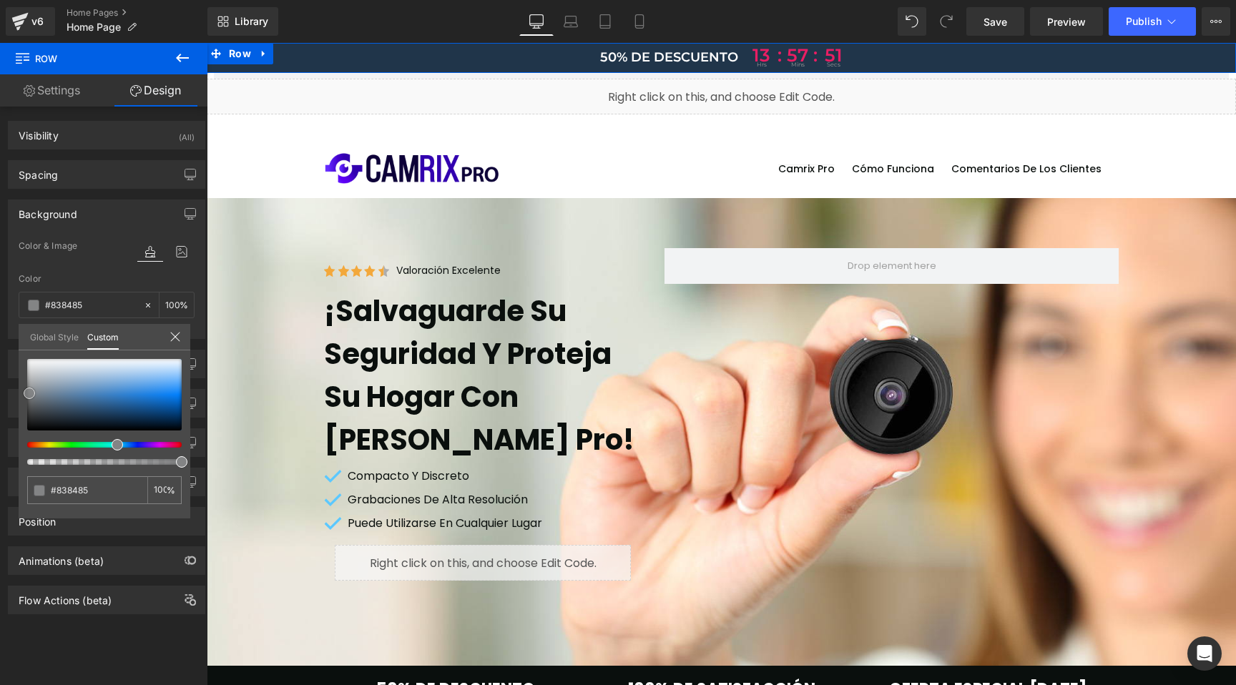
click at [29, 393] on div at bounding box center [104, 395] width 155 height 72
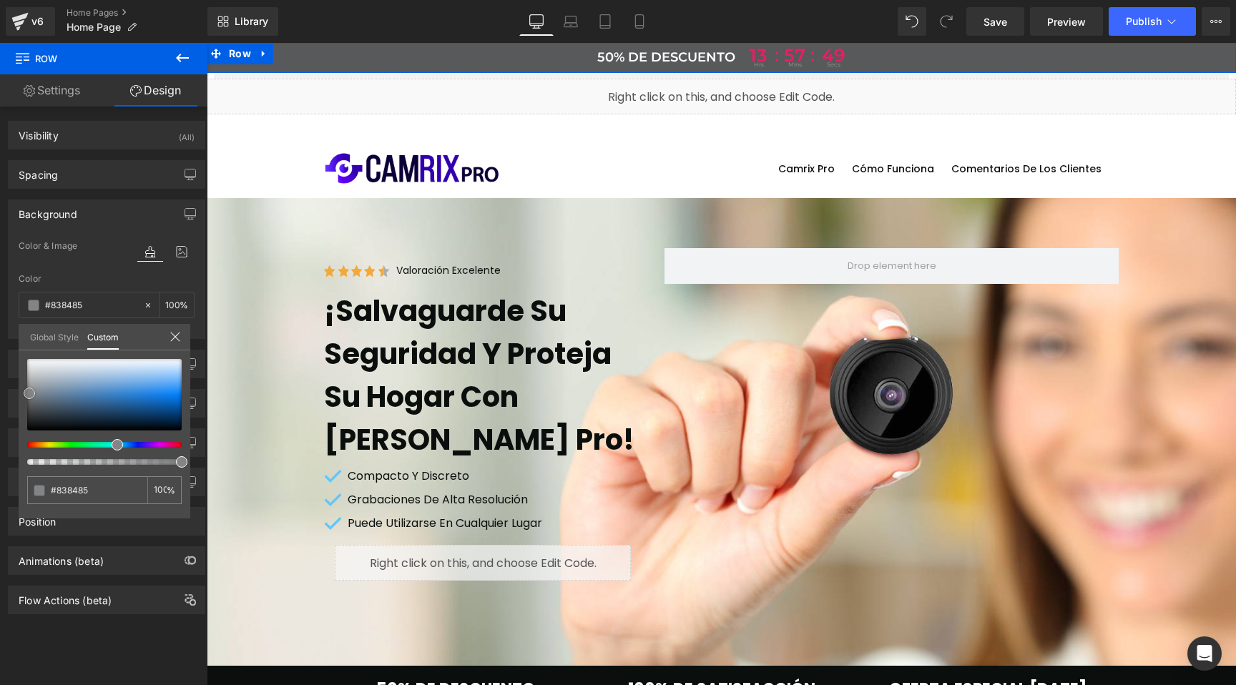
click at [30, 406] on div at bounding box center [104, 395] width 155 height 72
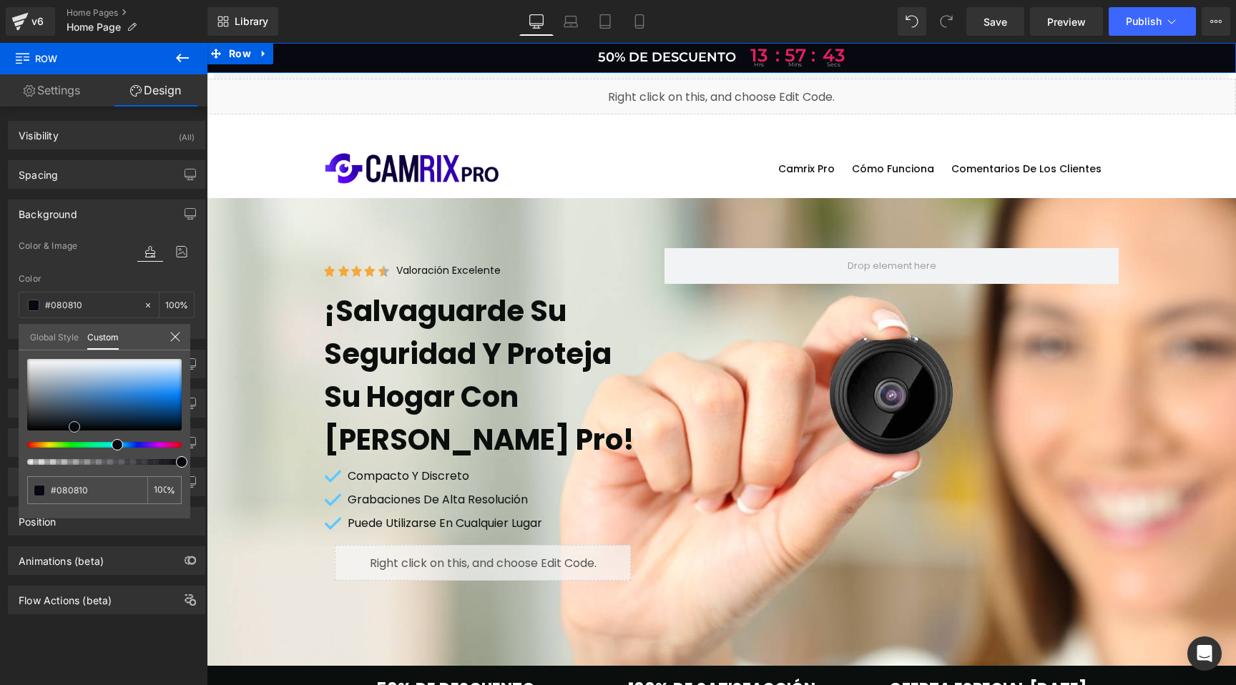
drag, startPoint x: 36, startPoint y: 366, endPoint x: 64, endPoint y: 429, distance: 69.2
click at [74, 427] on div at bounding box center [104, 395] width 155 height 72
click at [29, 448] on div at bounding box center [104, 412] width 155 height 106
click at [31, 446] on div at bounding box center [98, 445] width 155 height 6
click at [37, 445] on span at bounding box center [36, 444] width 11 height 11
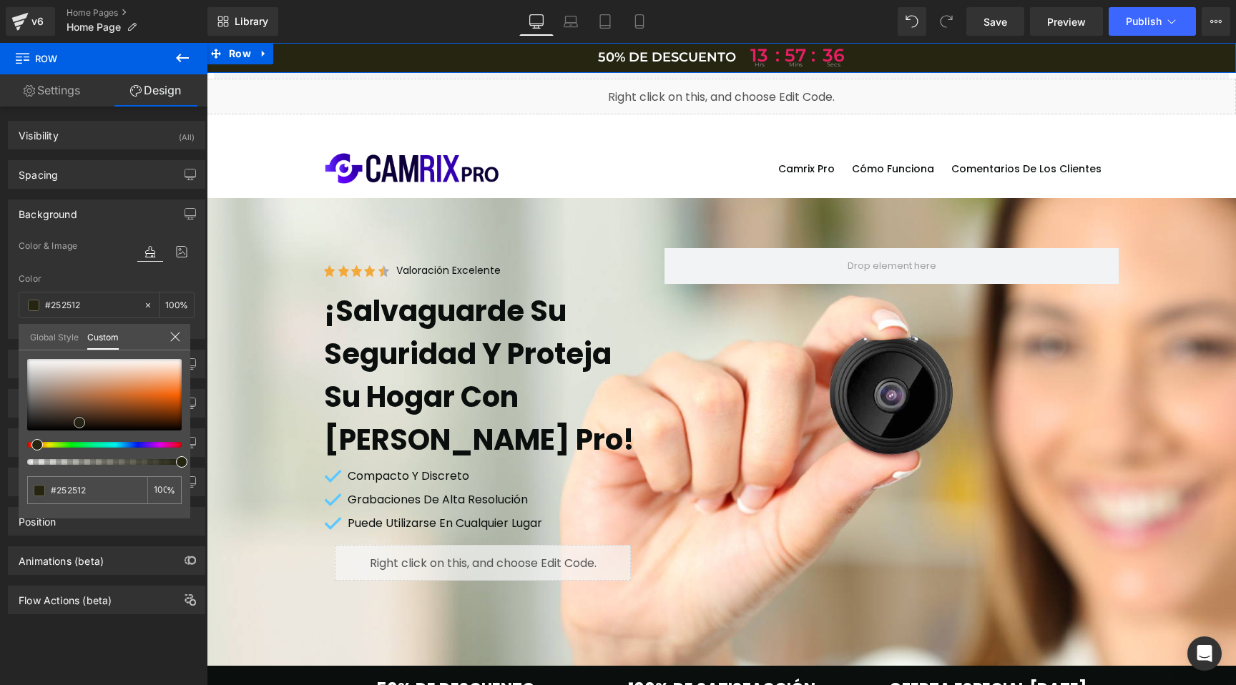
click at [79, 421] on span at bounding box center [79, 422] width 11 height 11
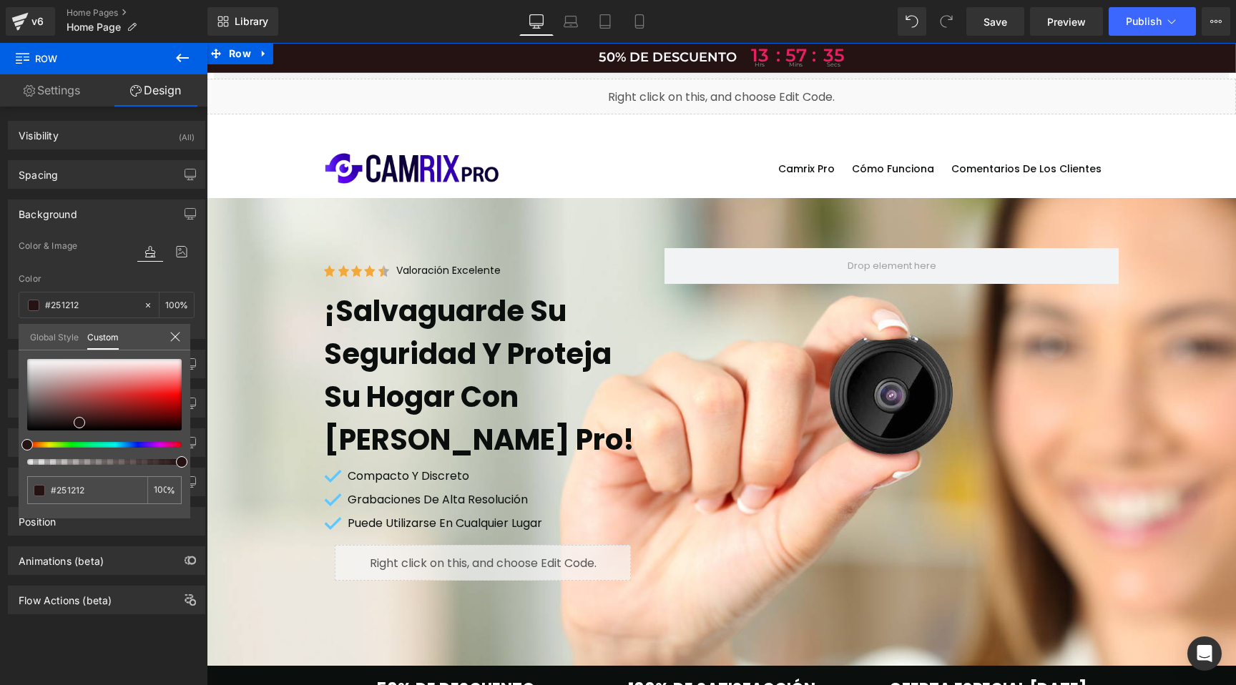
drag, startPoint x: 36, startPoint y: 444, endPoint x: 12, endPoint y: 441, distance: 23.9
click at [12, 339] on div "Background Color & Image color Color #212529 100 % Image Replace Image Upload i…" at bounding box center [107, 264] width 214 height 150
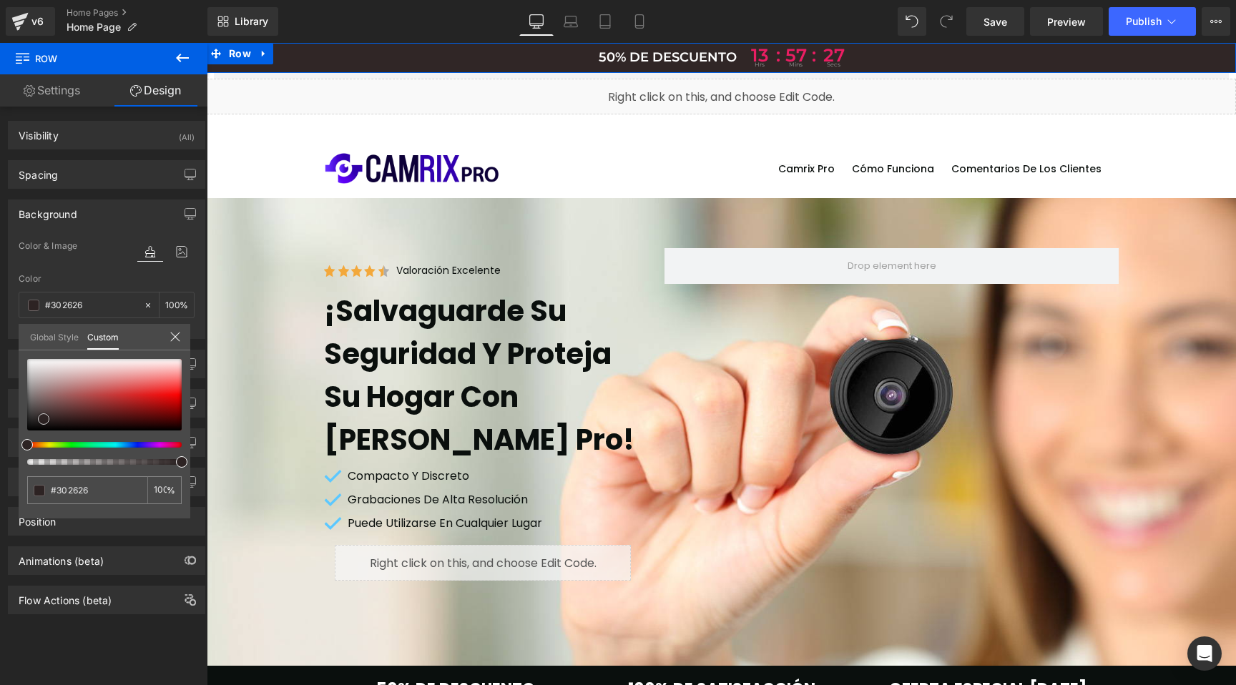
drag, startPoint x: 77, startPoint y: 422, endPoint x: 41, endPoint y: 418, distance: 35.9
click at [41, 418] on span at bounding box center [43, 418] width 11 height 11
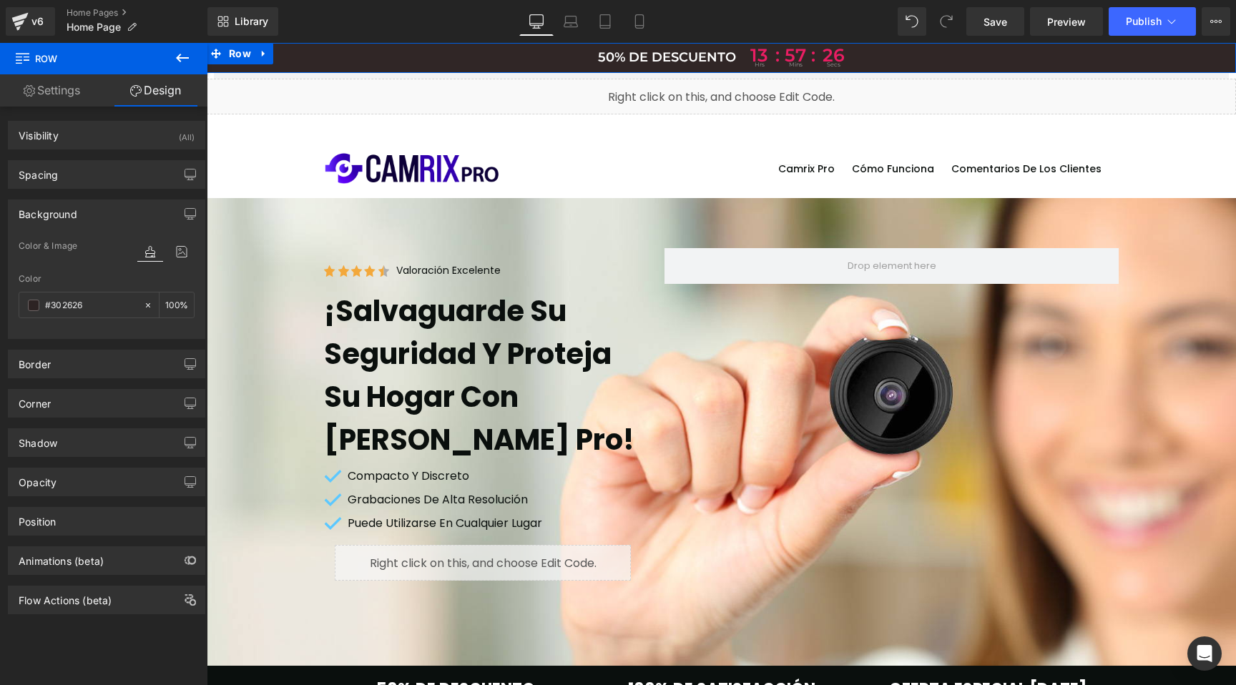
click at [84, 303] on input "#212529" at bounding box center [91, 306] width 92 height 16
paste input "212529"
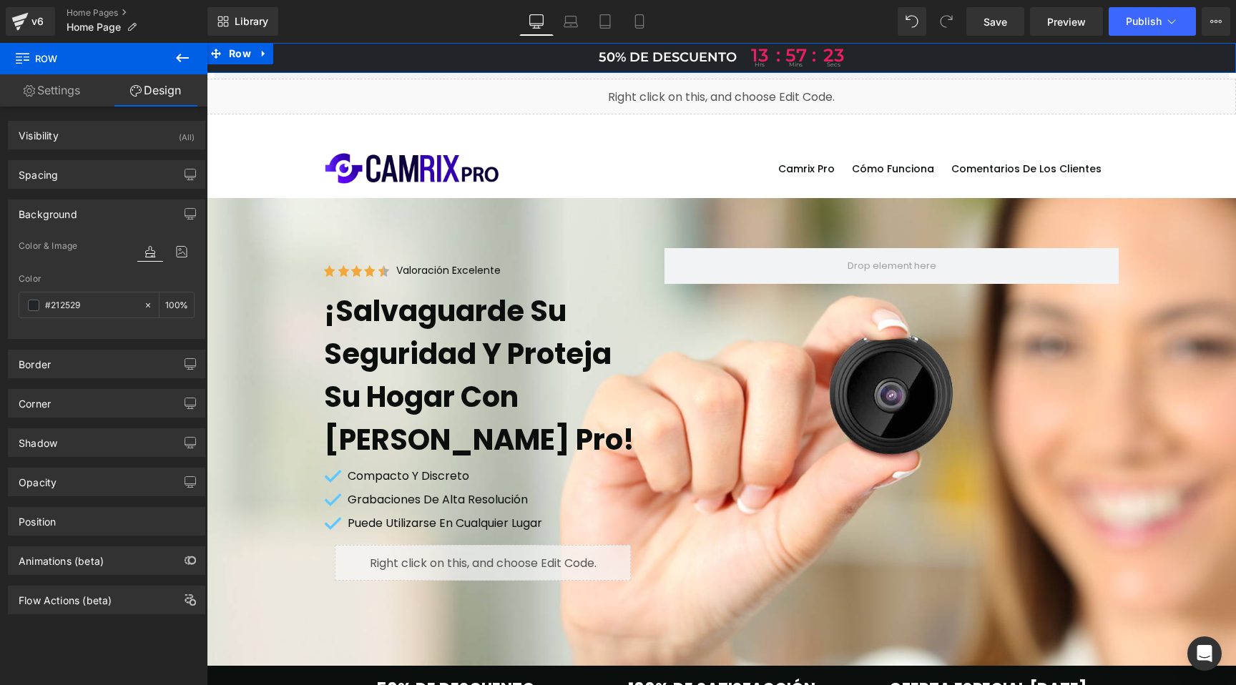
type input "#212529"
click at [150, 280] on div "Color" at bounding box center [107, 279] width 176 height 10
click at [630, 24] on link "Mobile" at bounding box center [639, 21] width 34 height 29
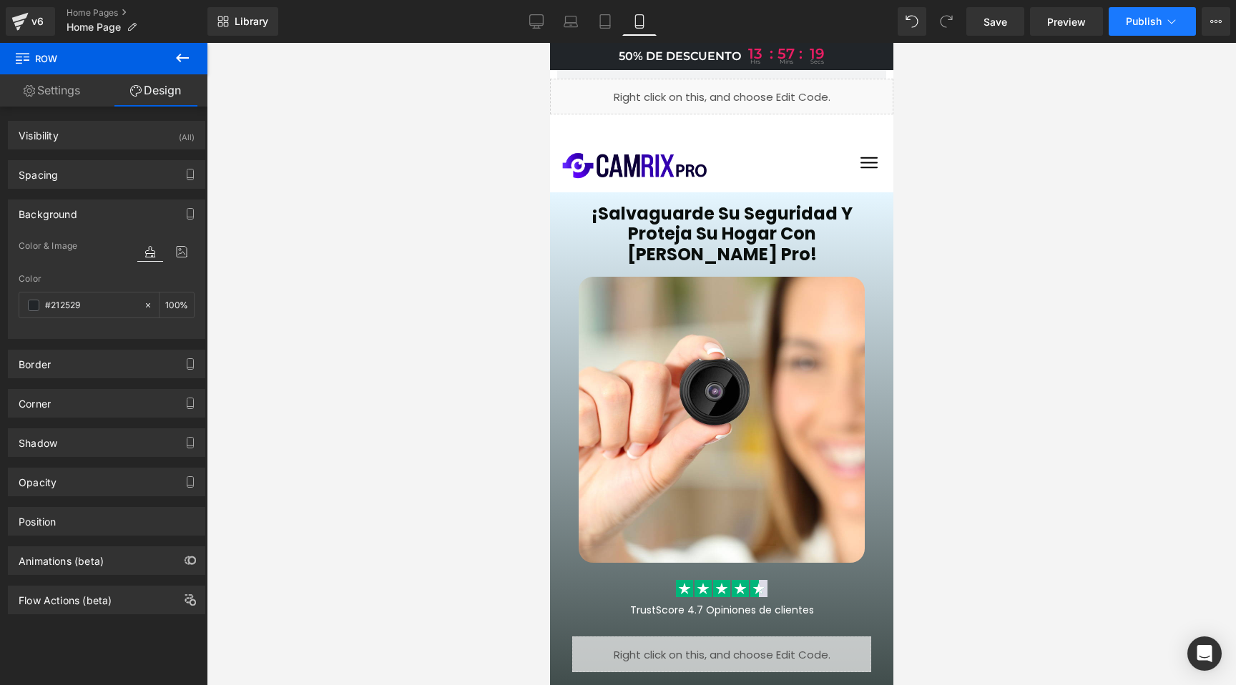
click at [1127, 21] on span "Publish" at bounding box center [1144, 21] width 36 height 11
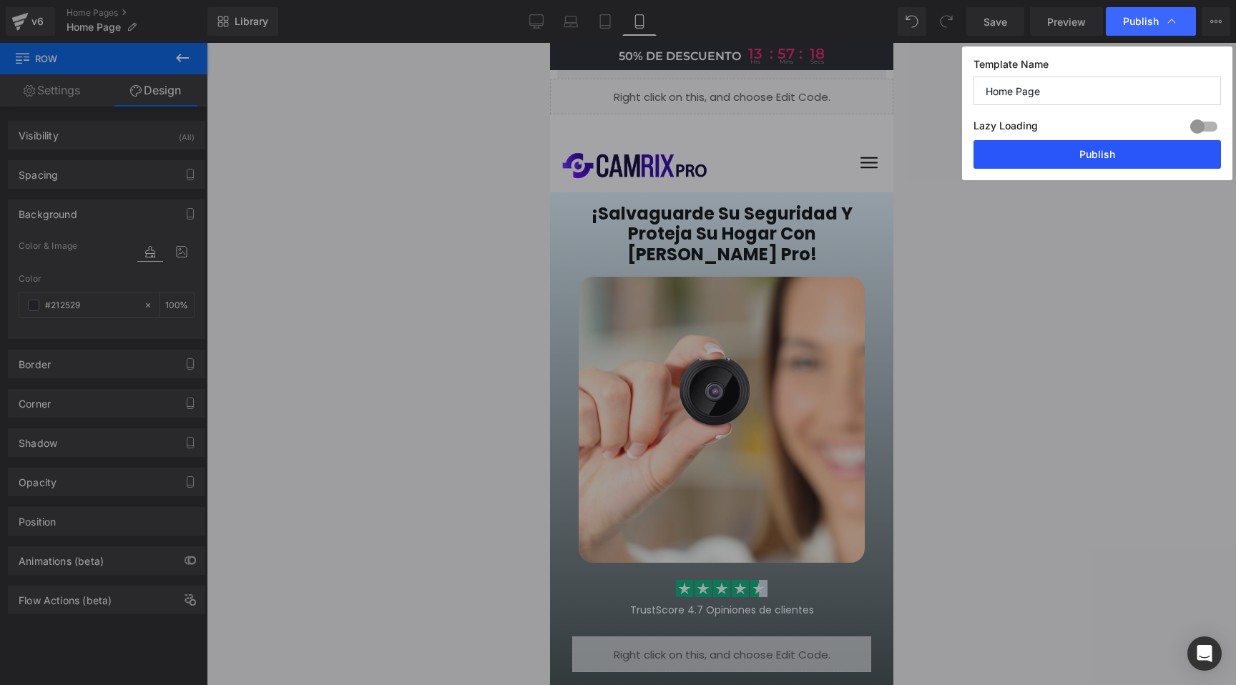
click at [1092, 153] on button "Publish" at bounding box center [1097, 154] width 247 height 29
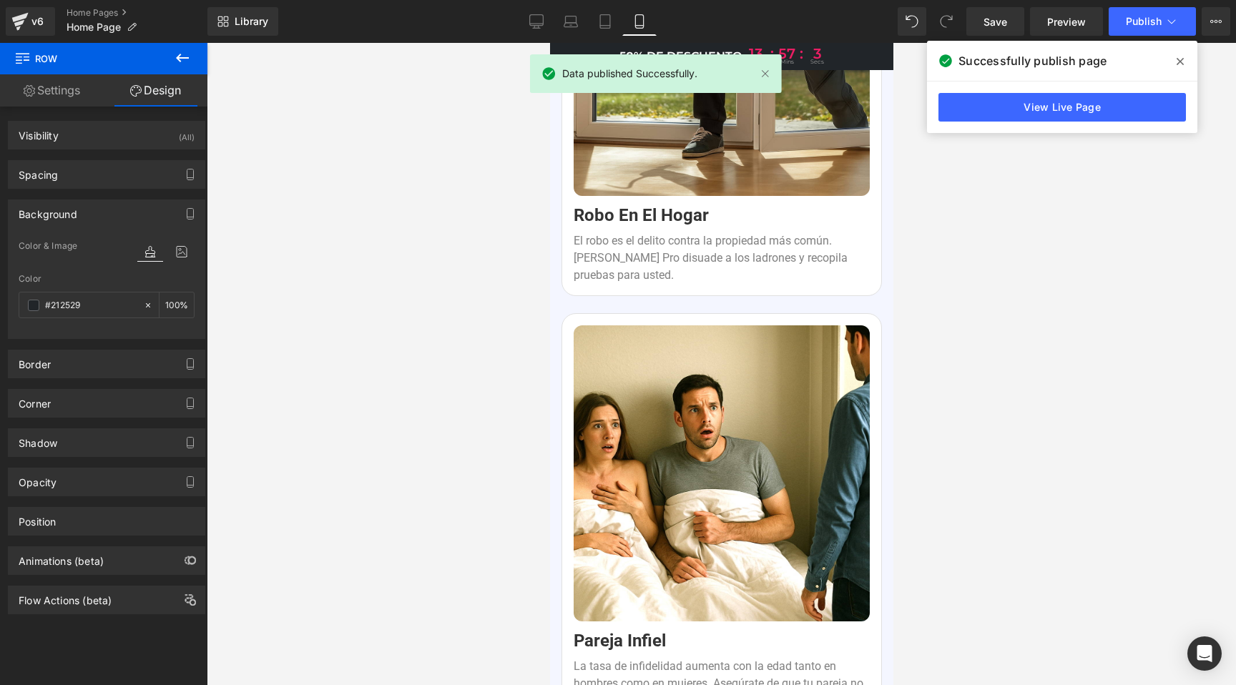
scroll to position [2843, 0]
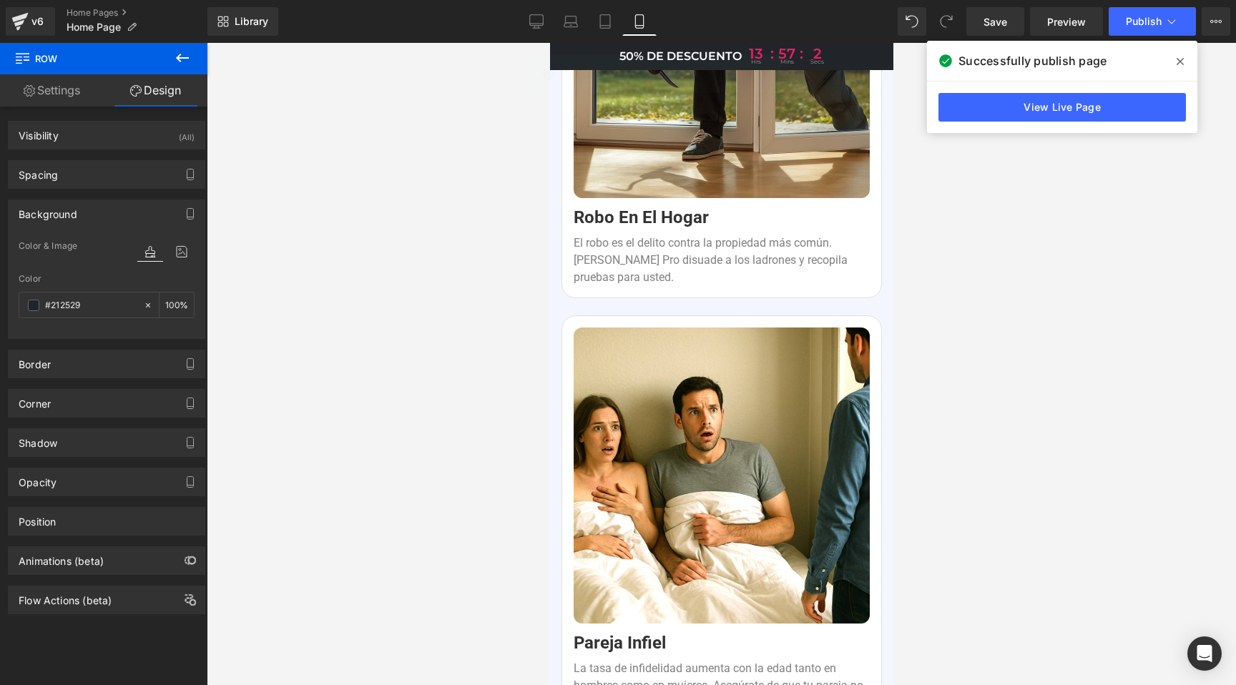
click at [1176, 55] on span at bounding box center [1180, 61] width 23 height 23
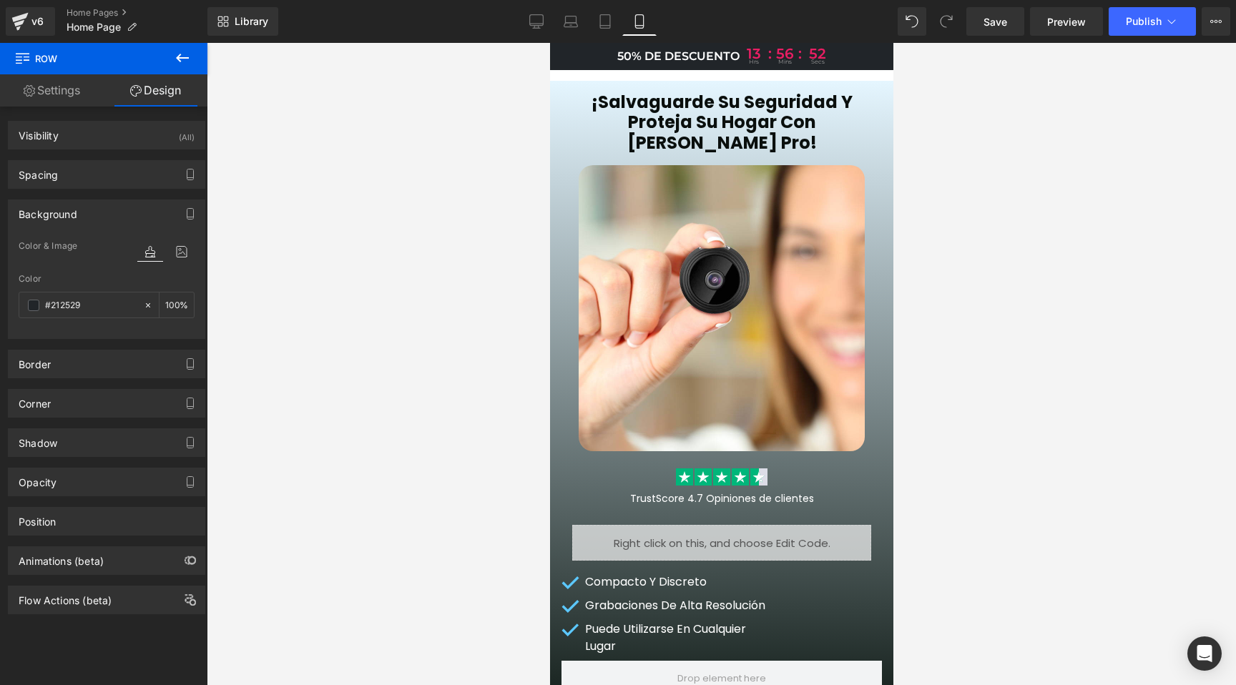
scroll to position [0, 0]
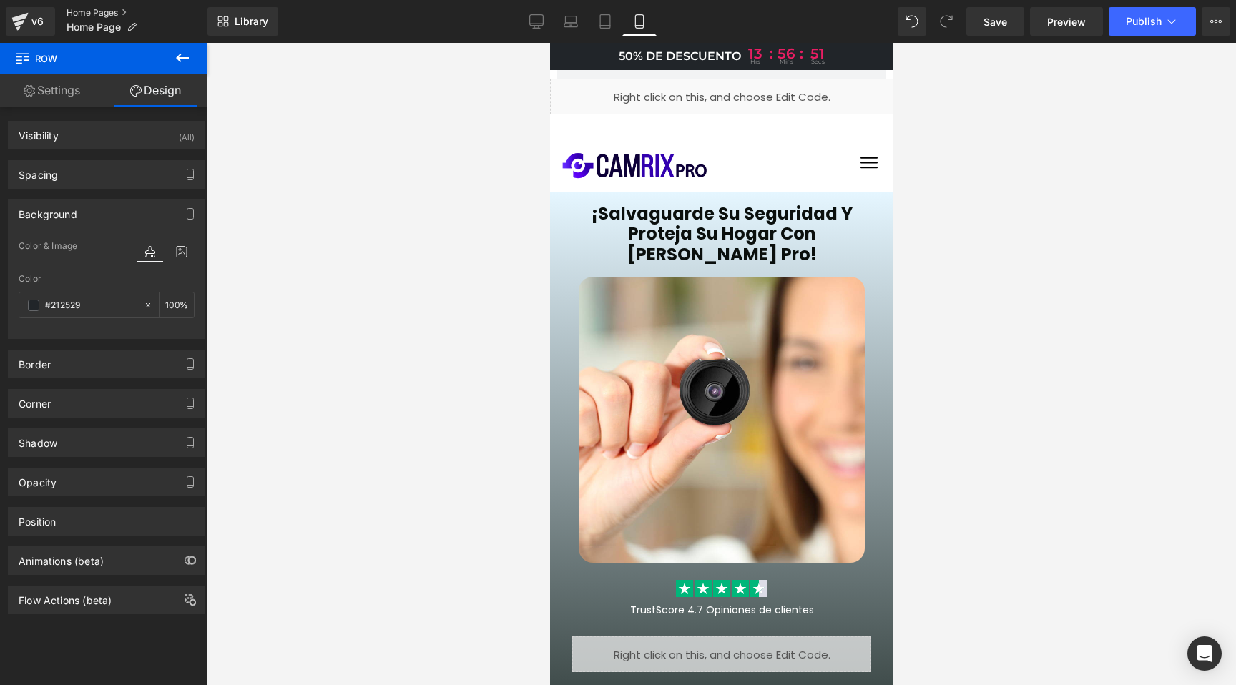
click at [79, 12] on link "Home Pages" at bounding box center [137, 12] width 141 height 11
